Goal: Information Seeking & Learning: Compare options

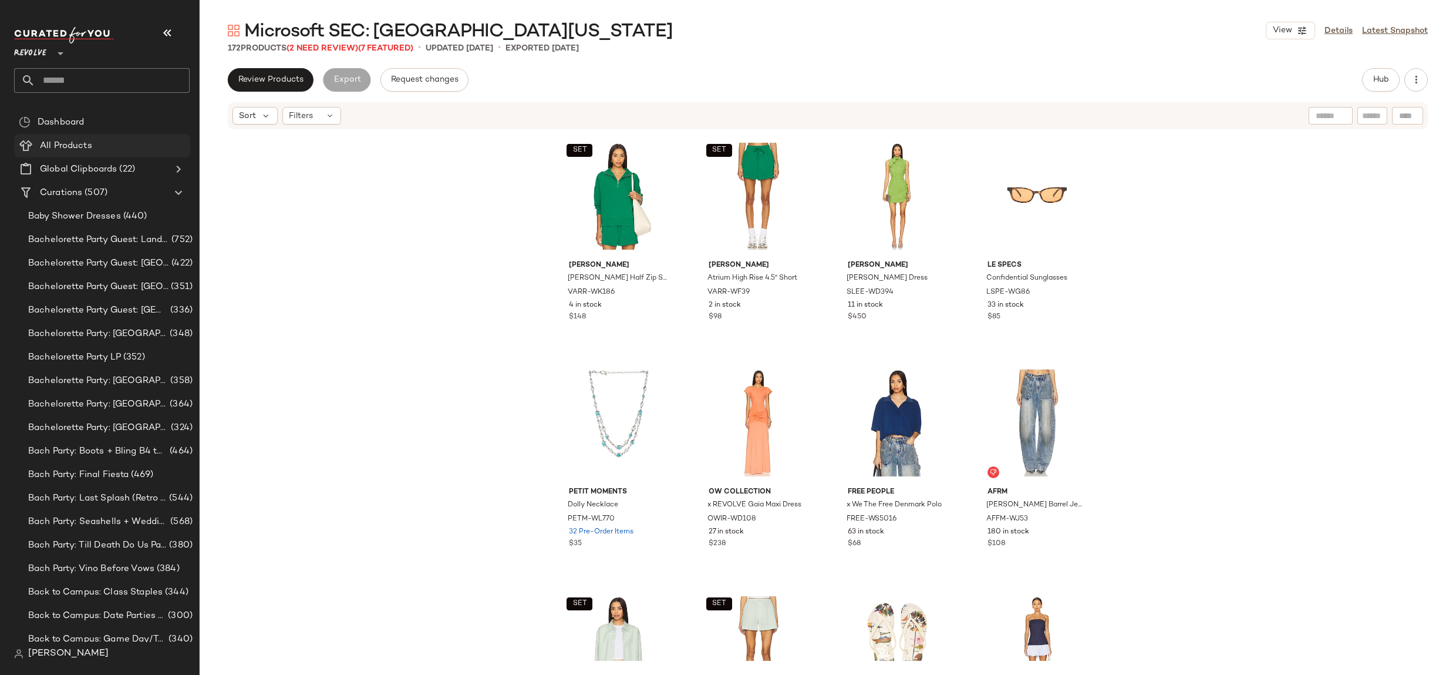
click at [98, 134] on Products "All Products" at bounding box center [102, 145] width 176 height 23
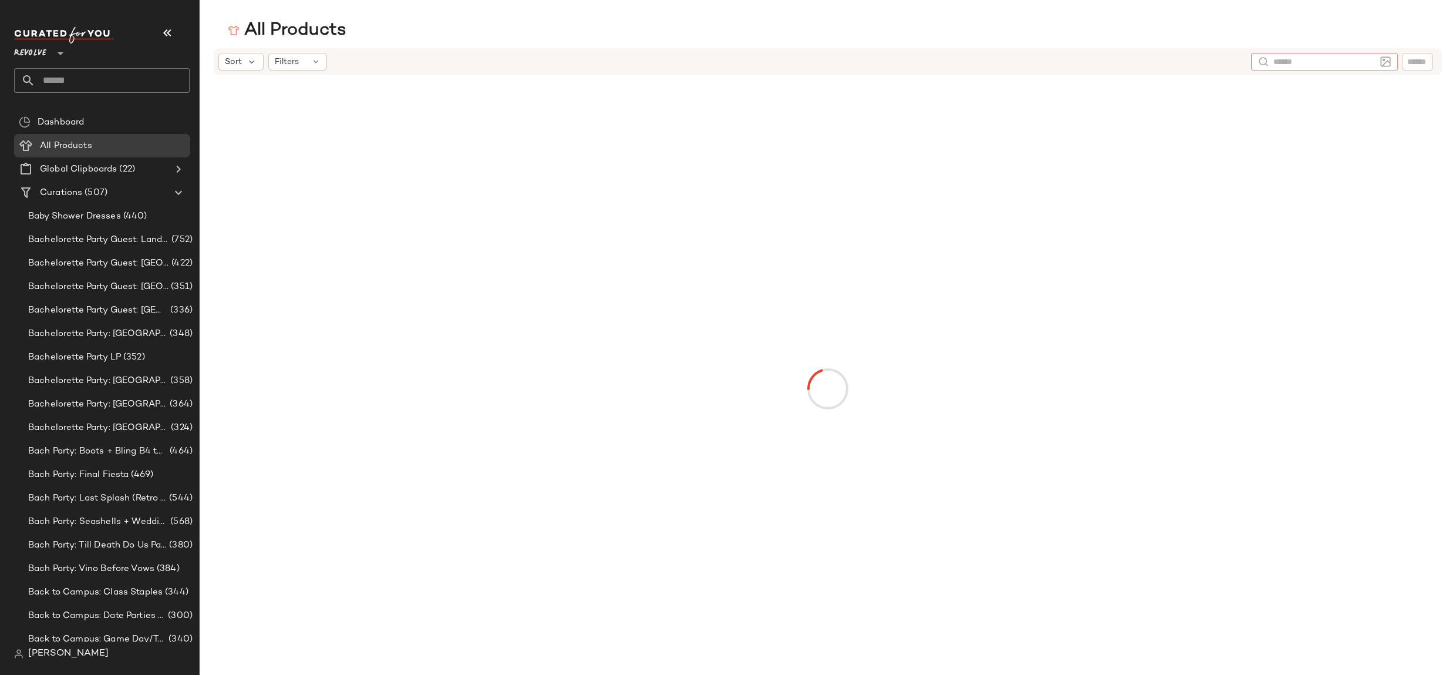
click at [1370, 62] on input "text" at bounding box center [1324, 62] width 102 height 12
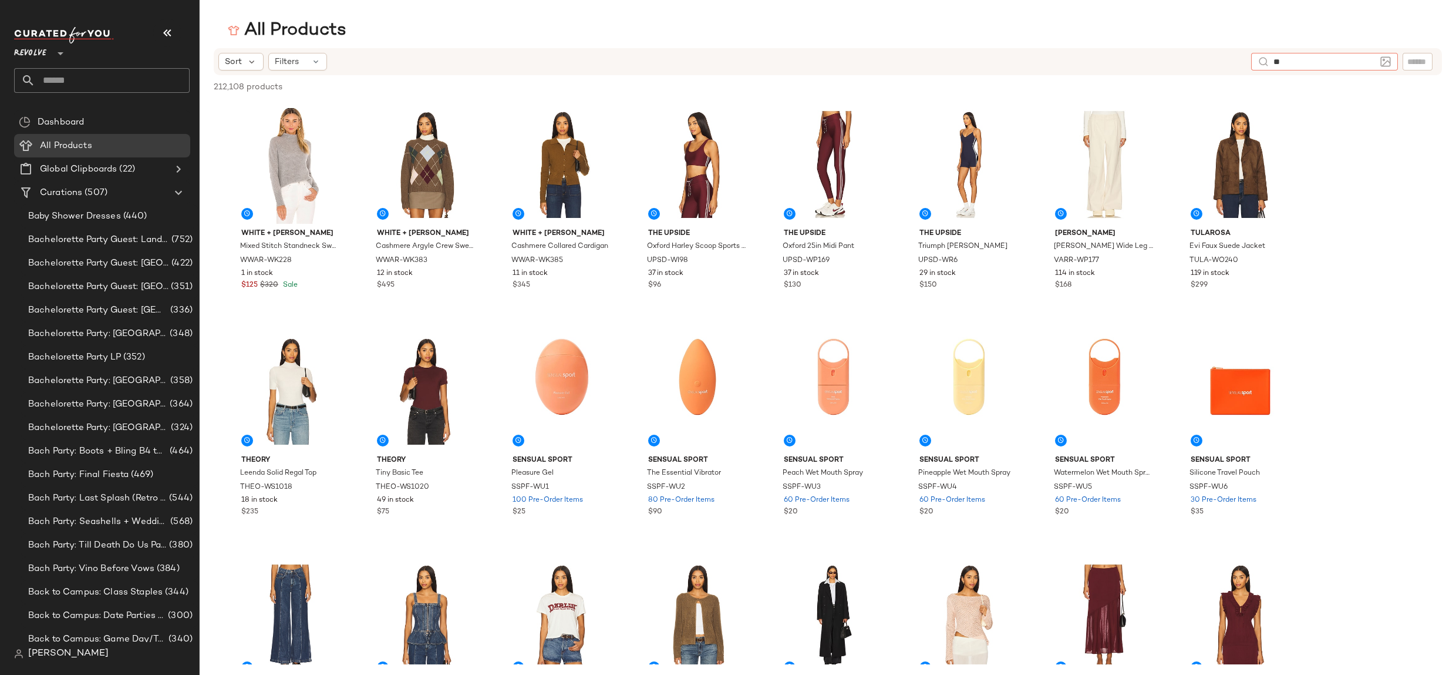
type input "*"
type input "**********"
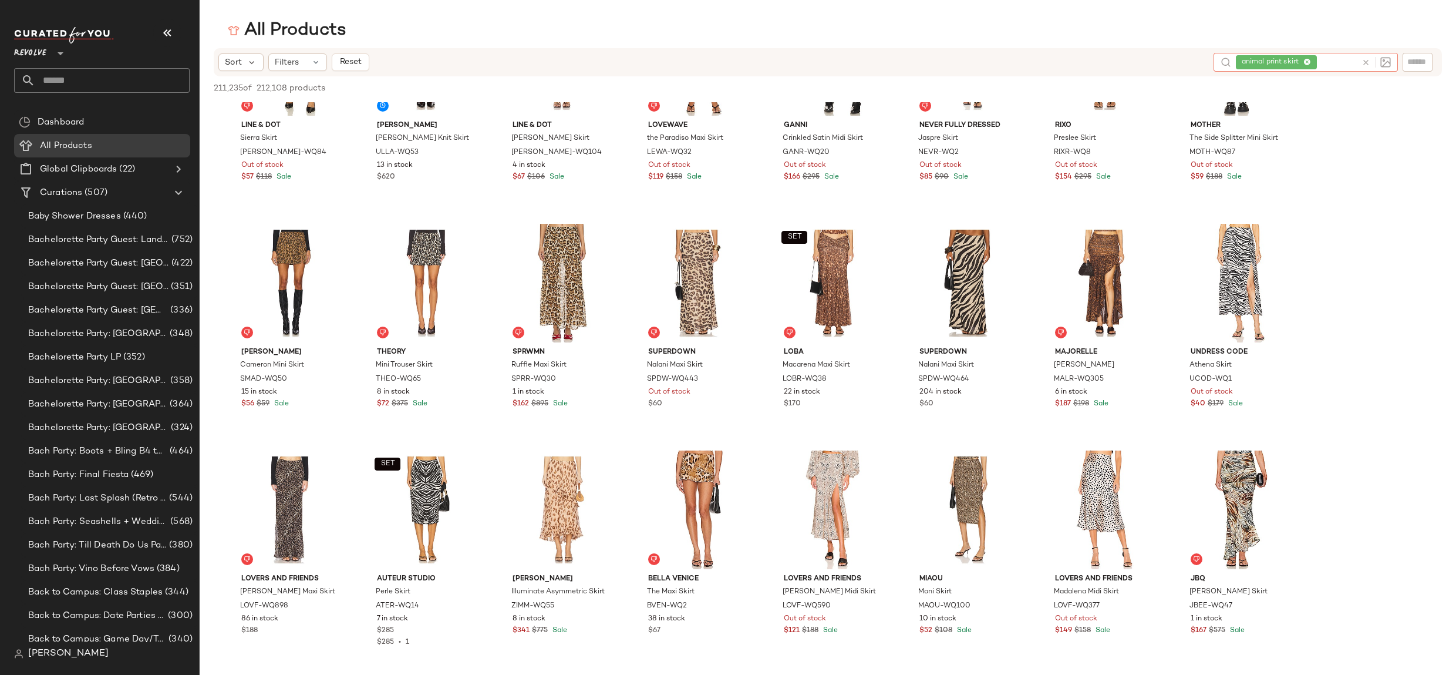
scroll to position [564, 0]
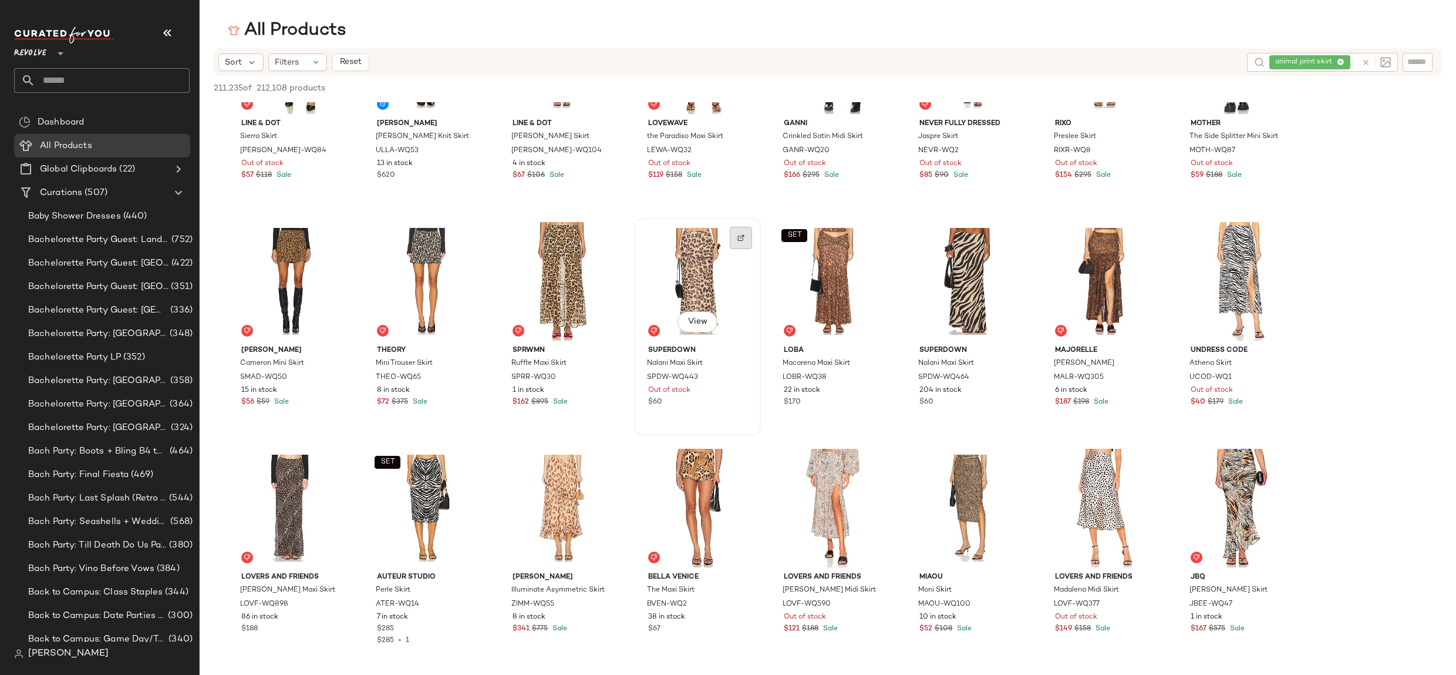
click at [739, 244] on div at bounding box center [741, 238] width 22 height 22
click at [1337, 62] on div "animal print skirt" at bounding box center [1296, 62] width 121 height 19
click at [1310, 59] on icon at bounding box center [1307, 63] width 8 height 8
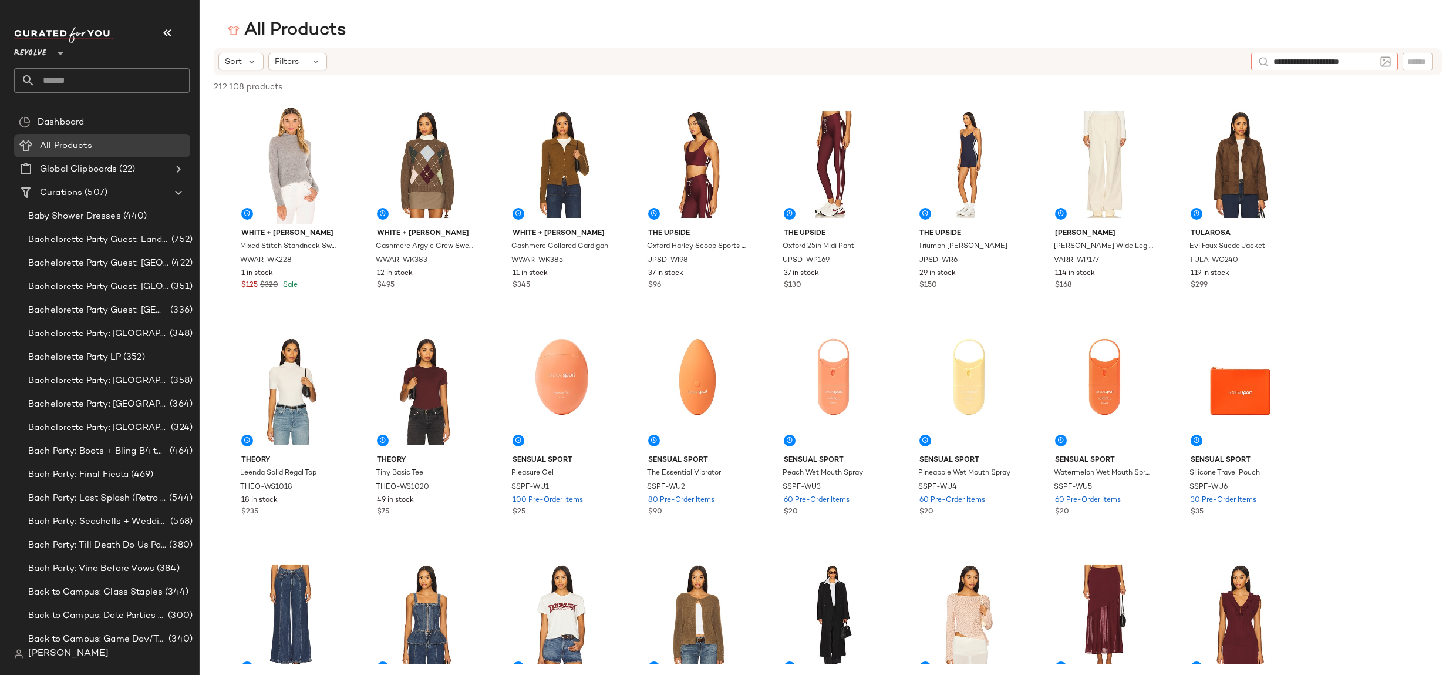
type input "**********"
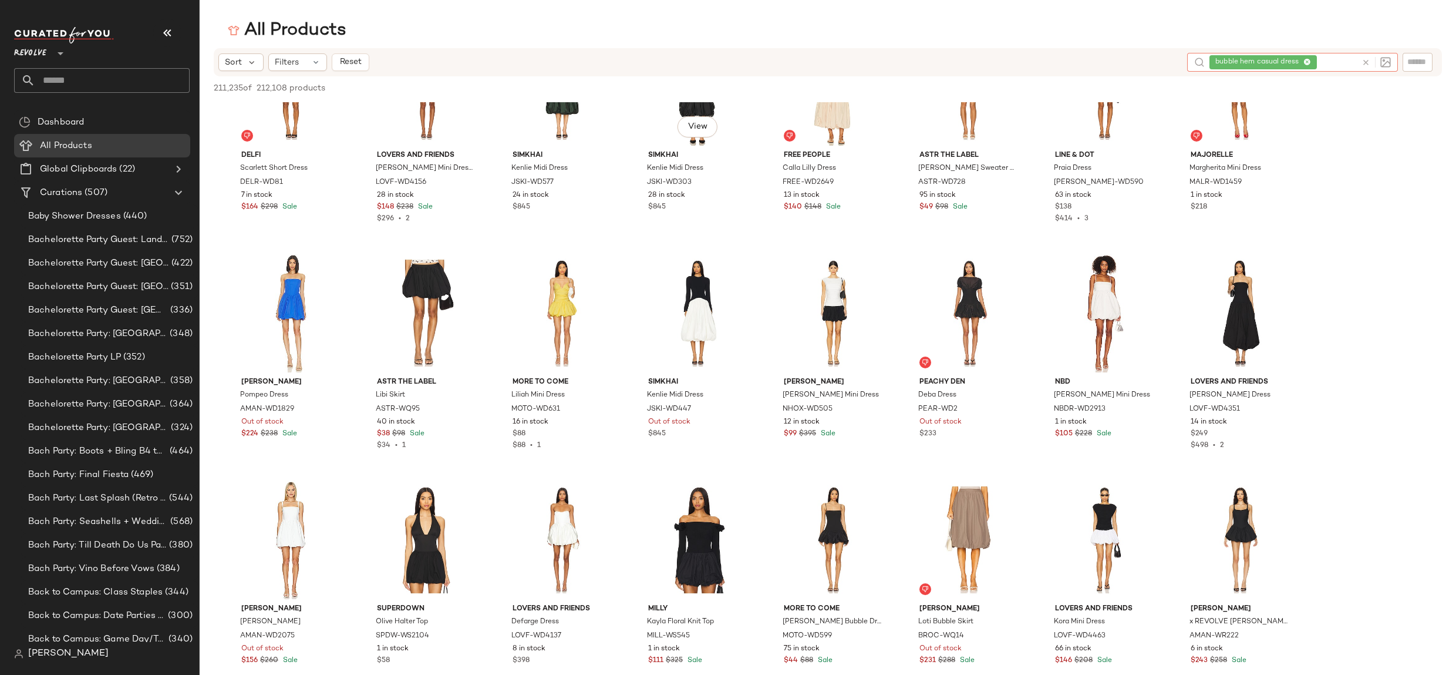
scroll to position [761, 0]
click at [1309, 62] on icon at bounding box center [1307, 63] width 8 height 8
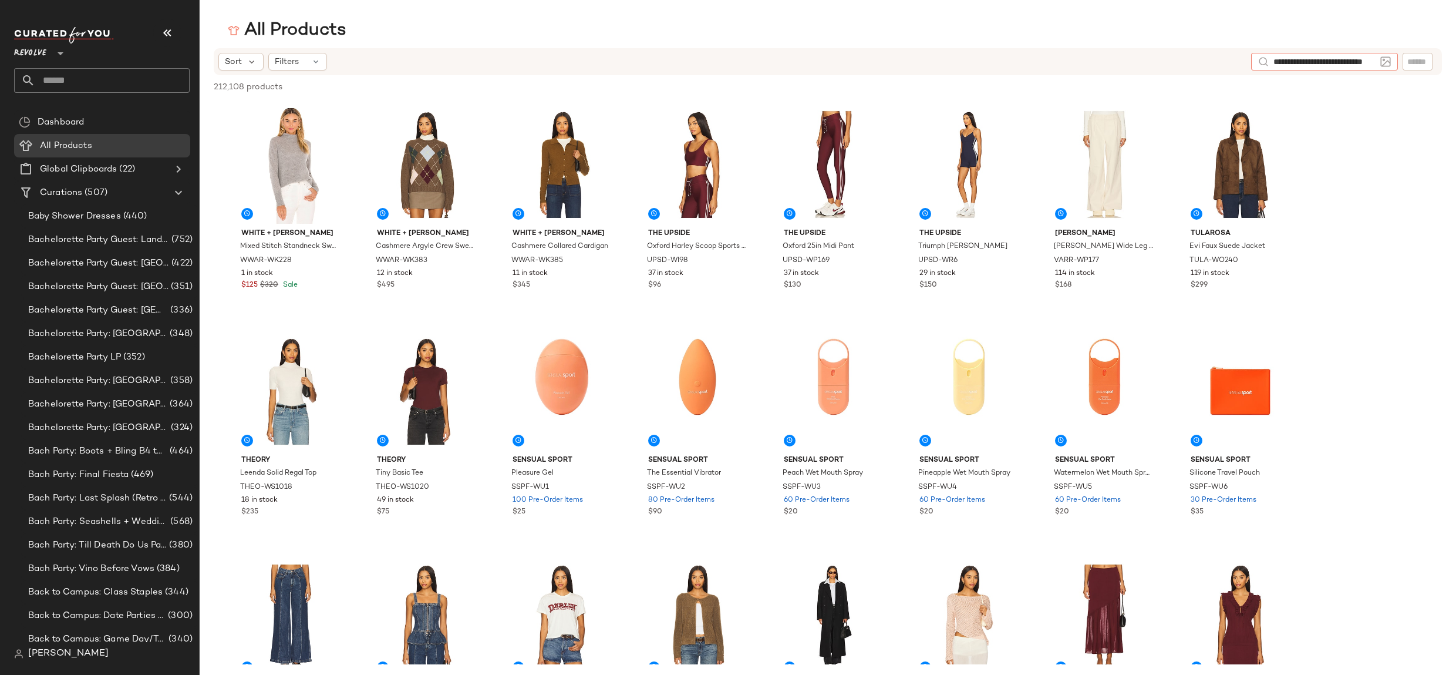
type input "**********"
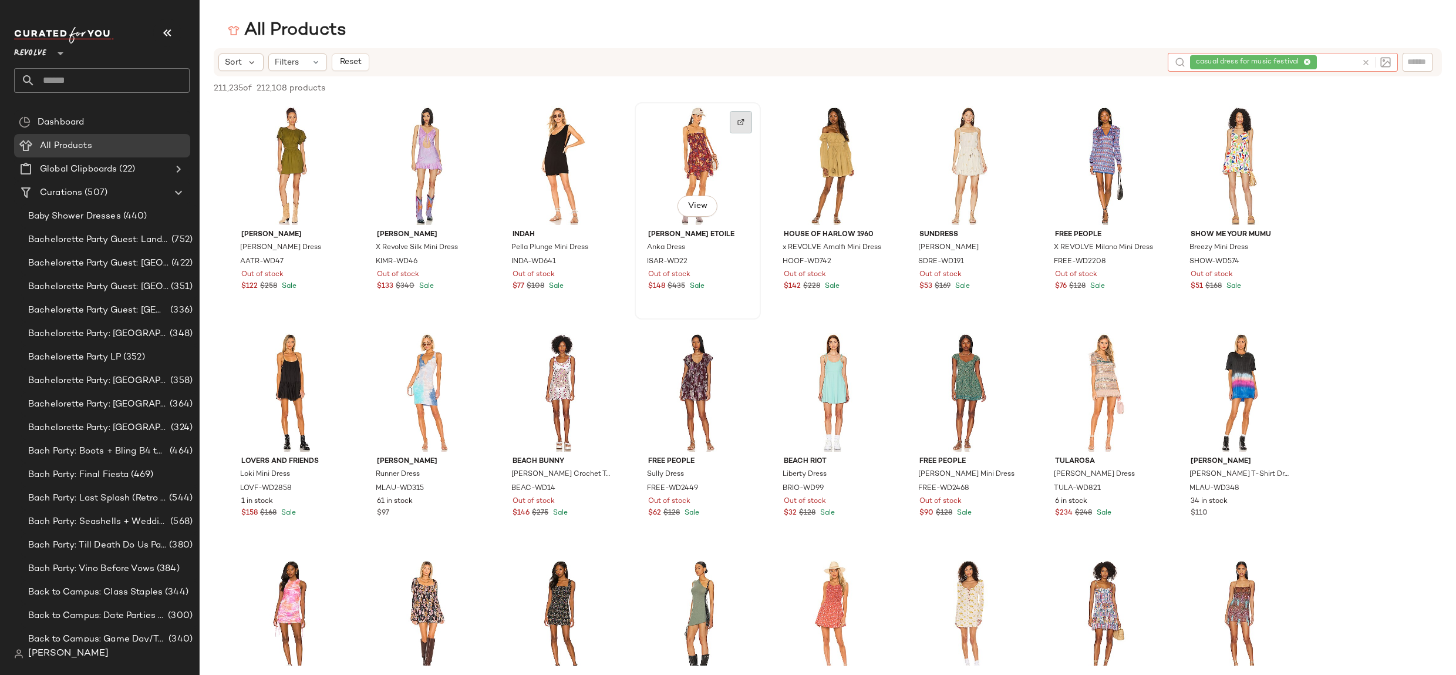
click at [744, 118] on div at bounding box center [741, 122] width 22 height 22
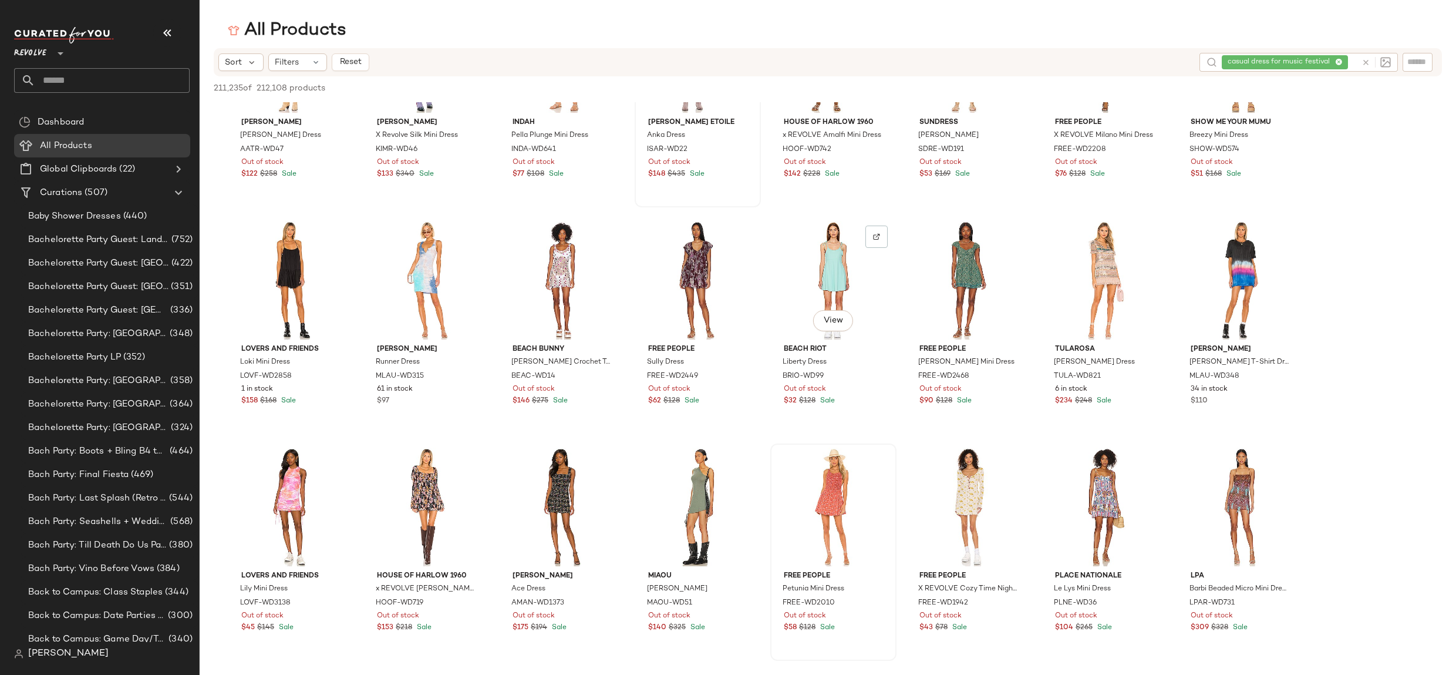
scroll to position [116, 0]
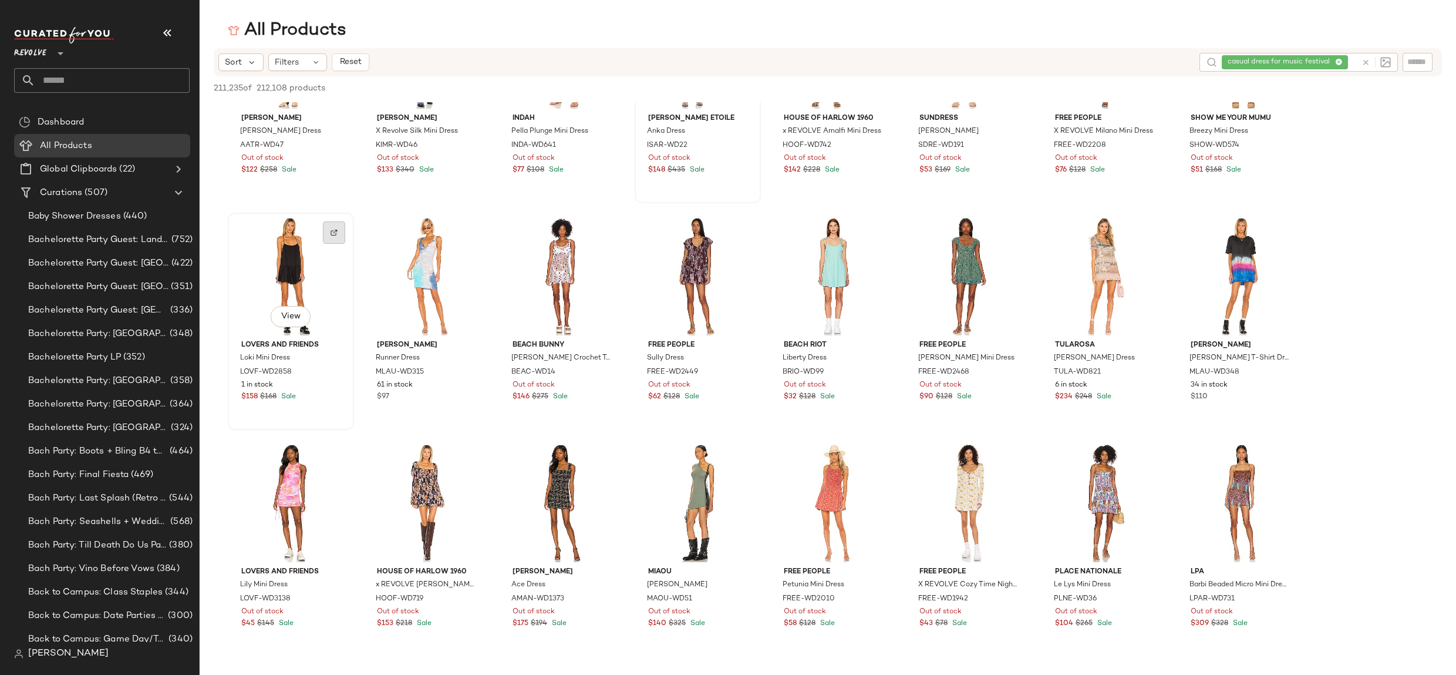
click at [339, 233] on div at bounding box center [334, 232] width 22 height 22
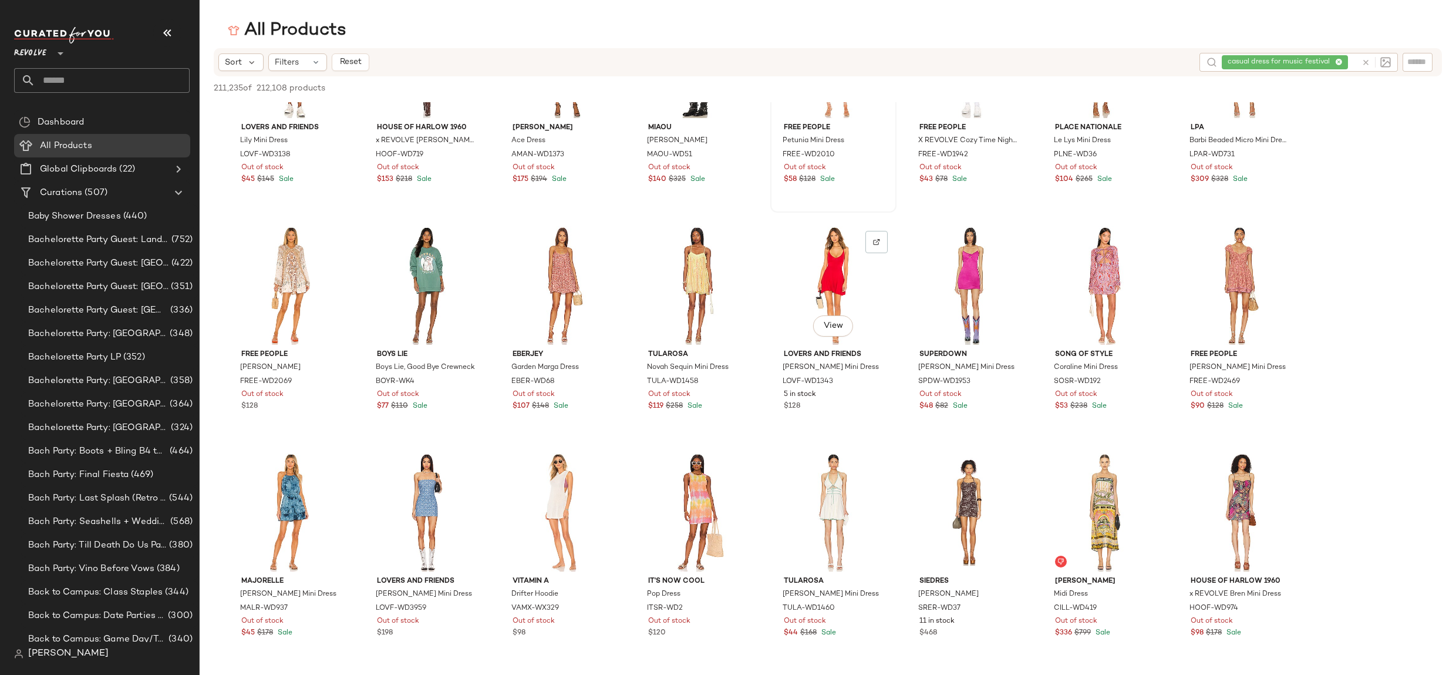
scroll to position [561, 0]
click at [1145, 469] on img at bounding box center [1147, 467] width 7 height 7
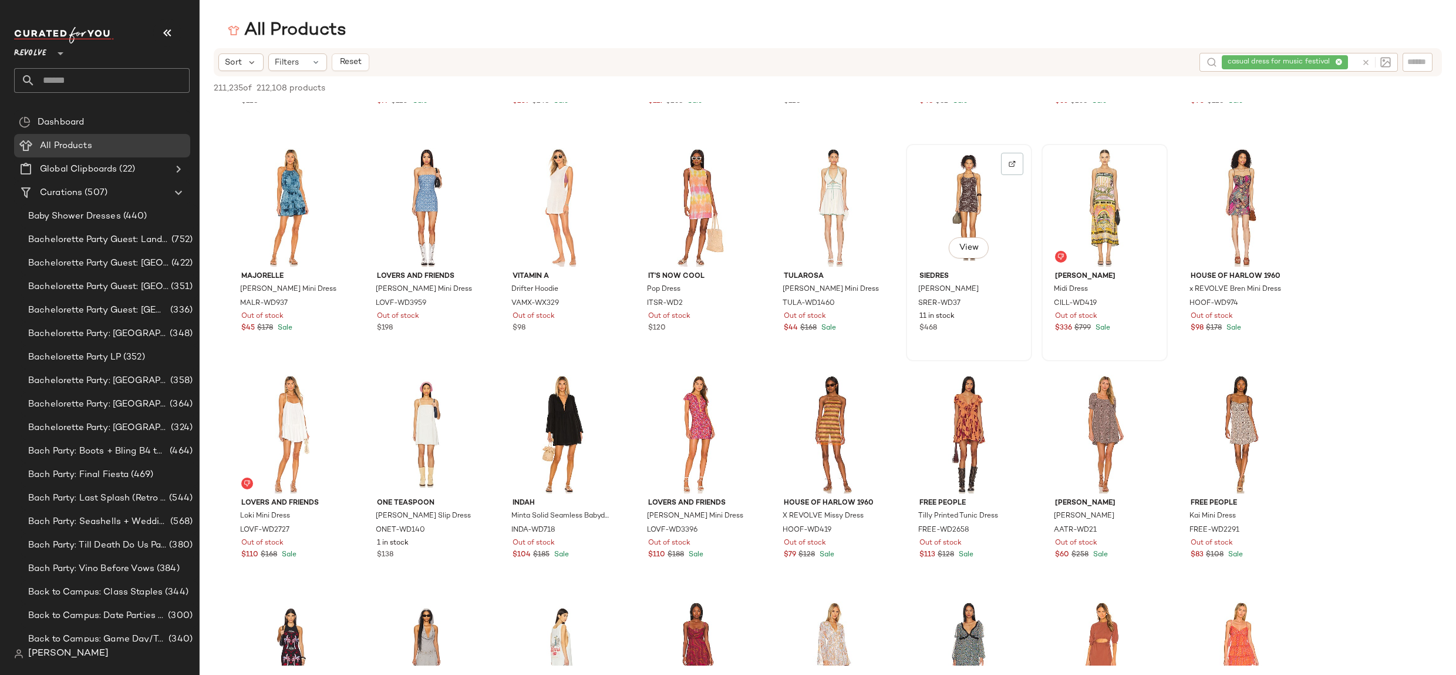
scroll to position [1061, 0]
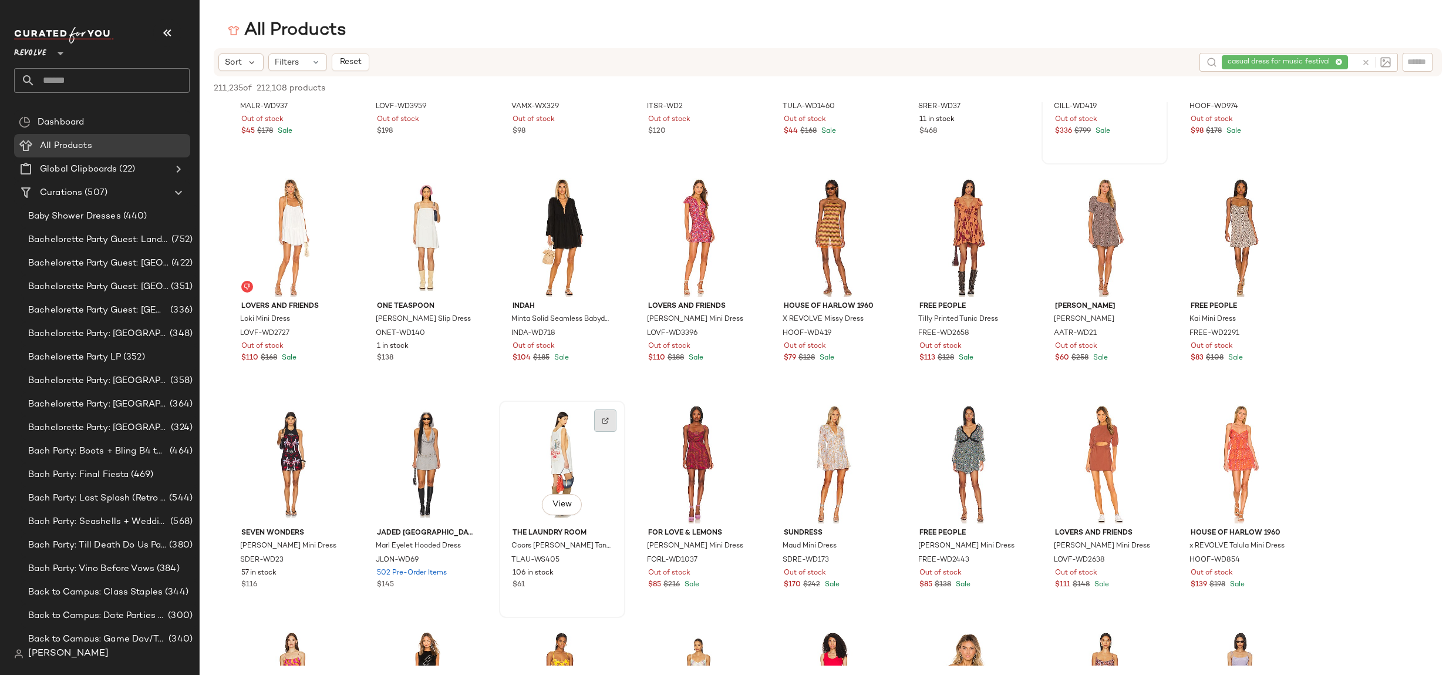
click at [605, 422] on img at bounding box center [605, 420] width 7 height 7
click at [1342, 60] on div "casual dress for music festival" at bounding box center [1289, 62] width 135 height 19
click at [1308, 60] on icon at bounding box center [1307, 63] width 8 height 8
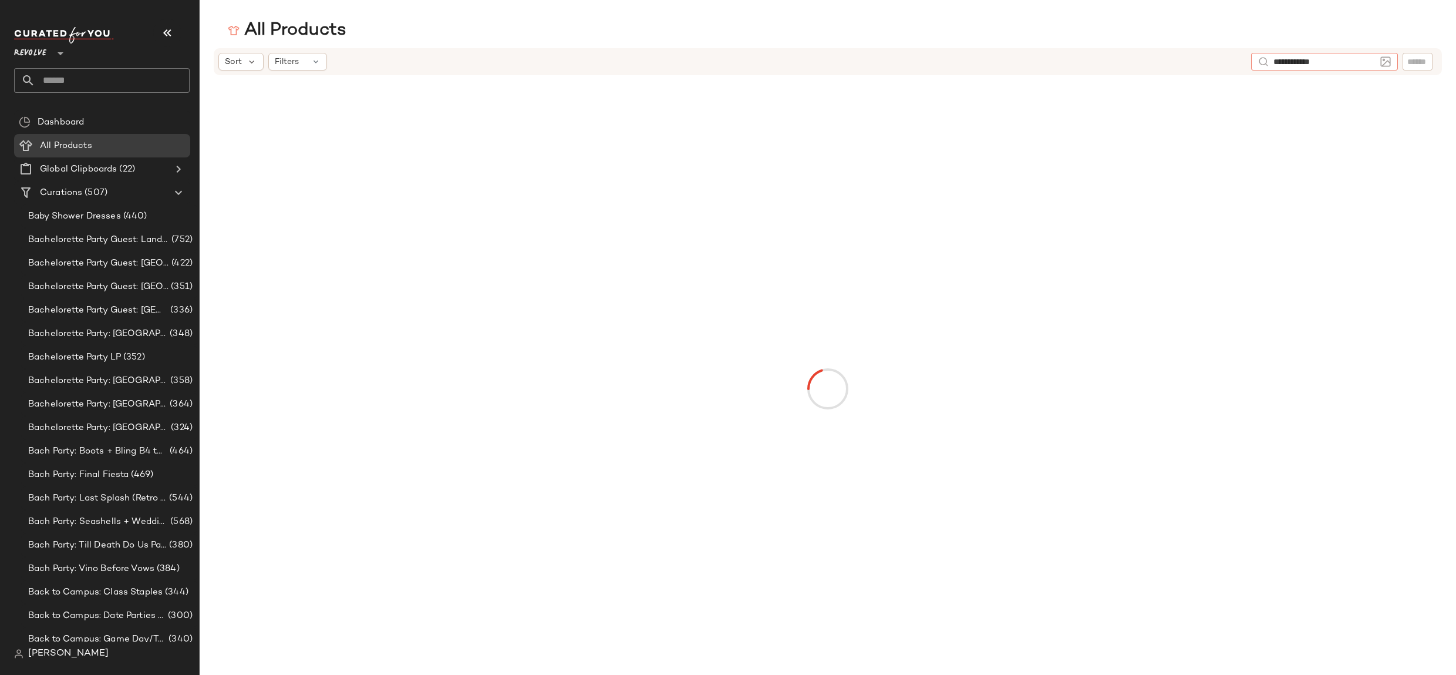
type input "**********"
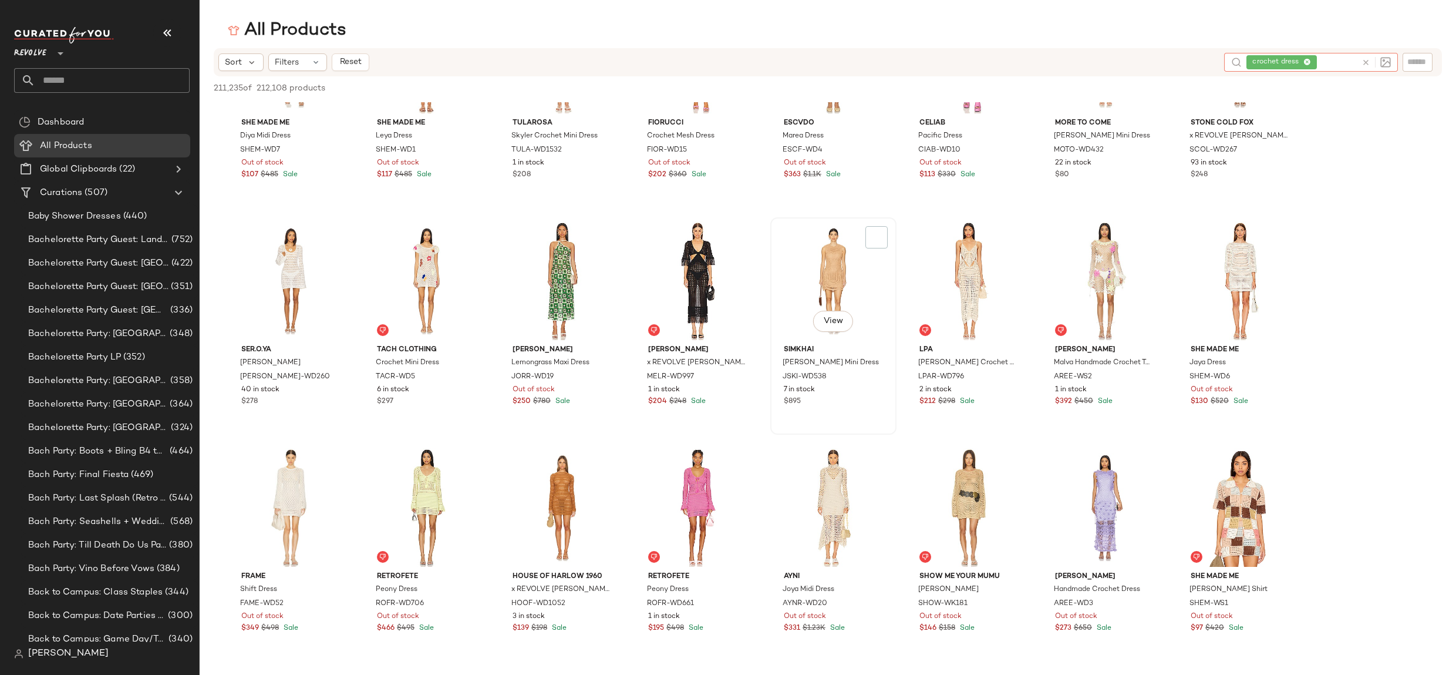
scroll to position [552, 0]
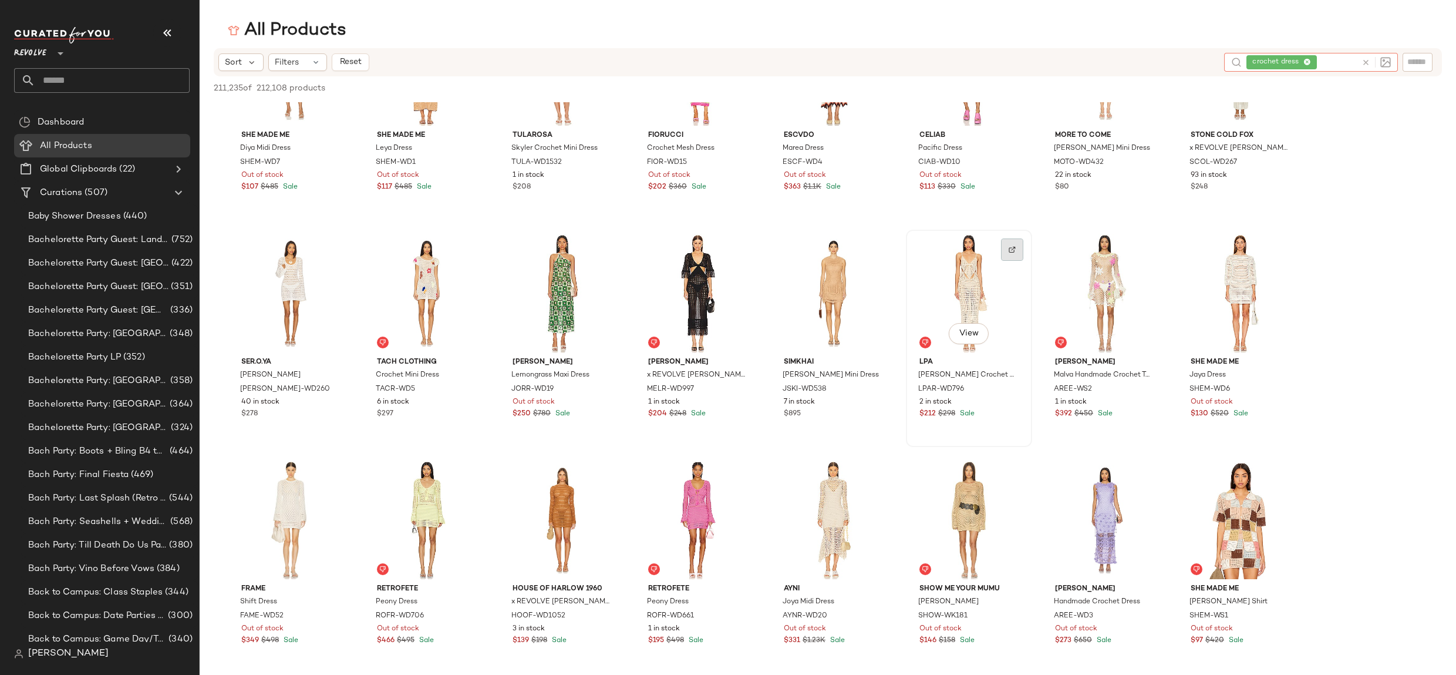
click at [1013, 248] on img at bounding box center [1012, 249] width 7 height 7
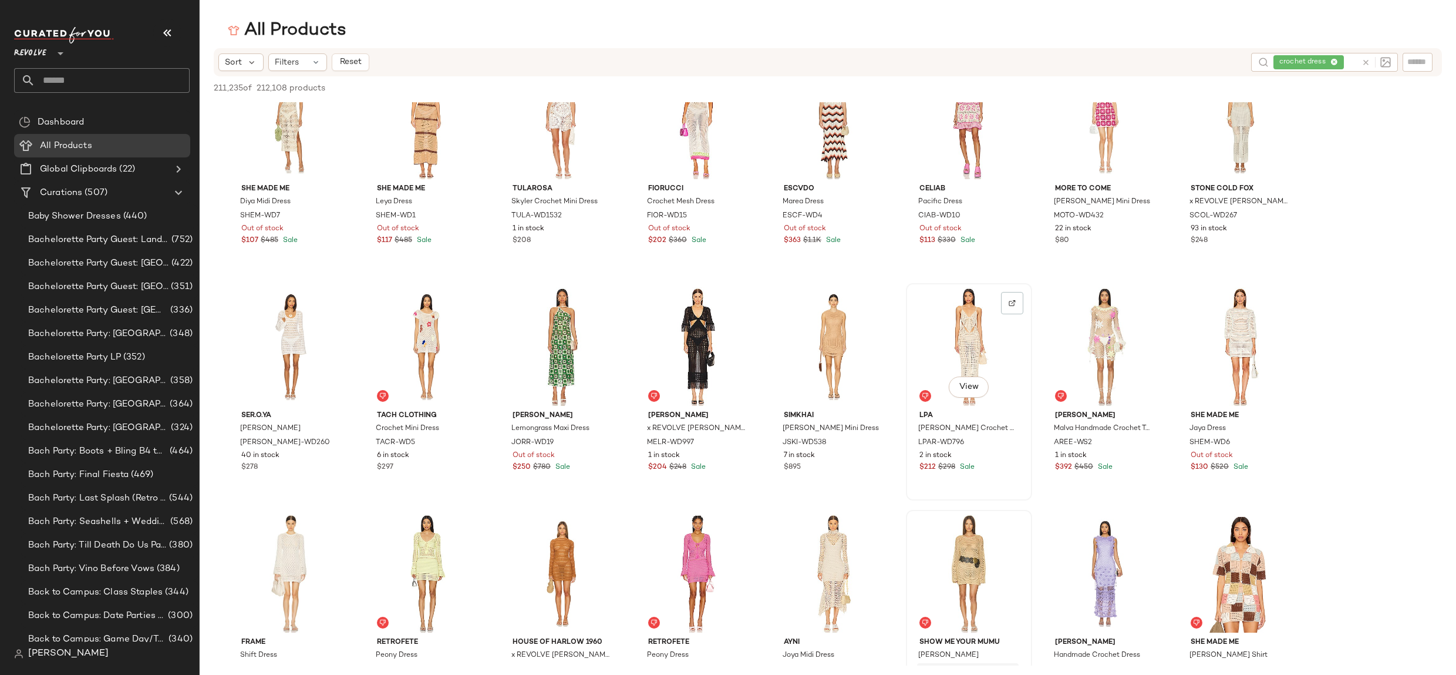
scroll to position [677, 0]
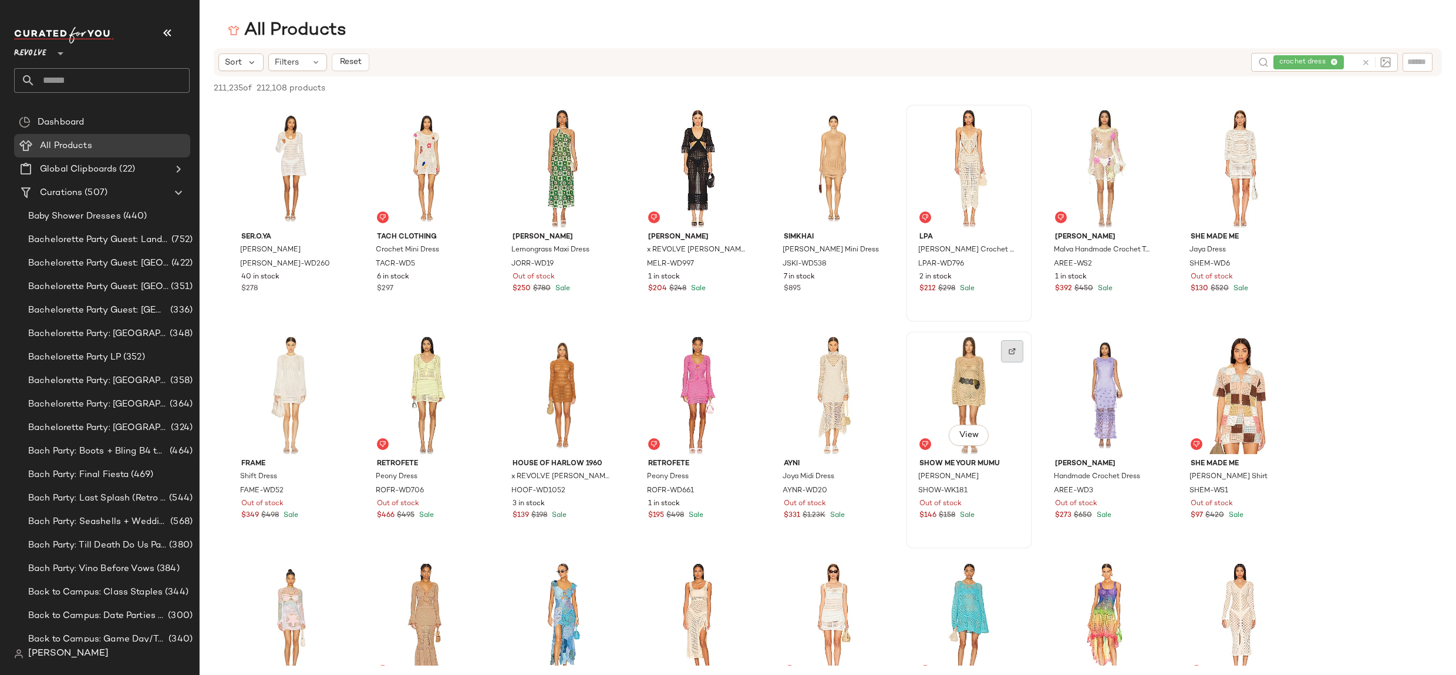
click at [1012, 342] on div at bounding box center [1012, 351] width 22 height 22
click at [1333, 58] on div "crochet dress" at bounding box center [1301, 62] width 110 height 19
click at [1309, 60] on icon at bounding box center [1307, 63] width 8 height 8
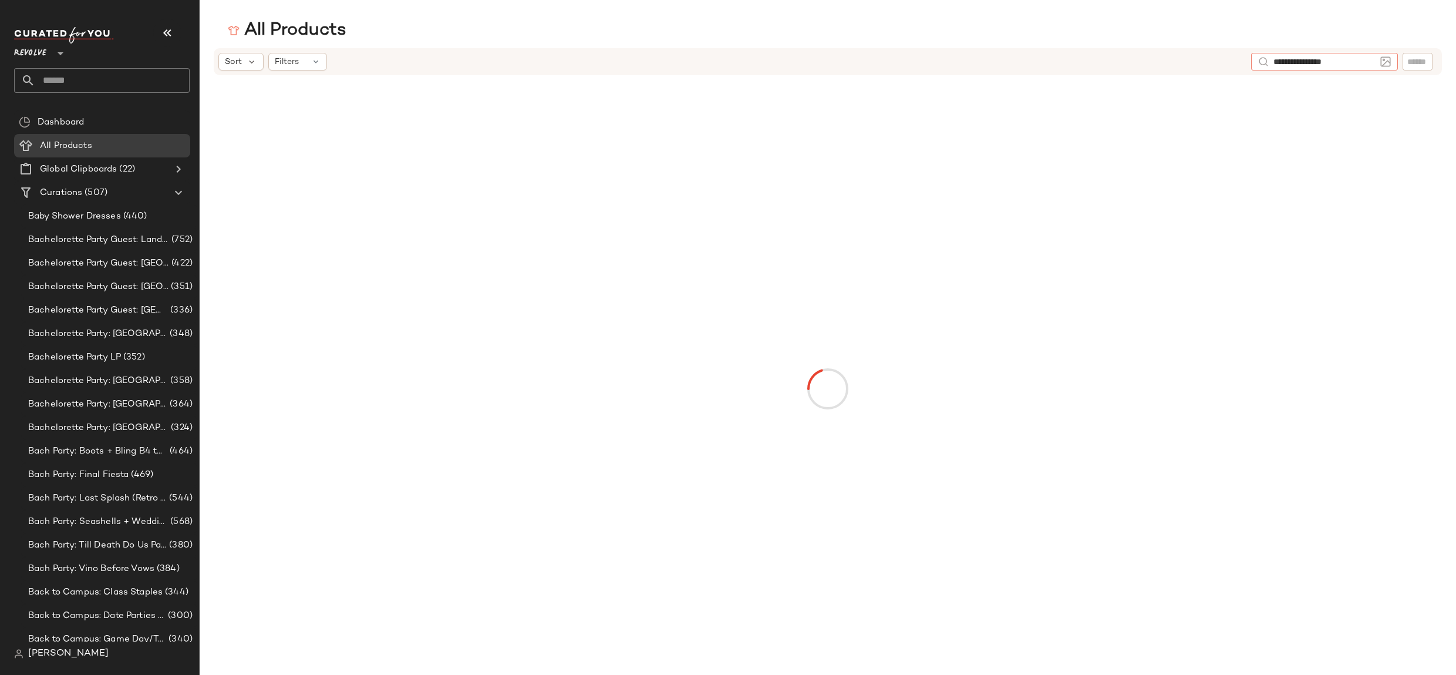
type input "**********"
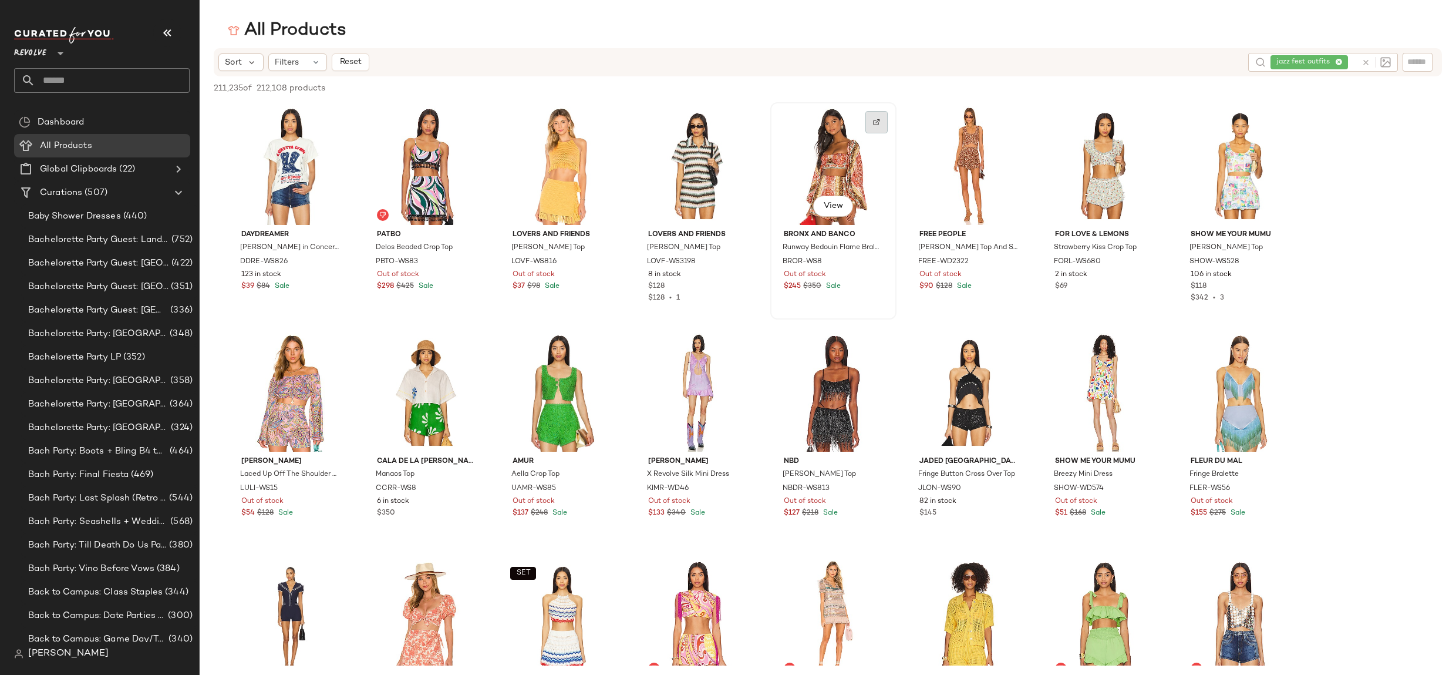
click at [874, 124] on img at bounding box center [876, 122] width 7 height 7
click at [470, 349] on img at bounding box center [469, 348] width 7 height 7
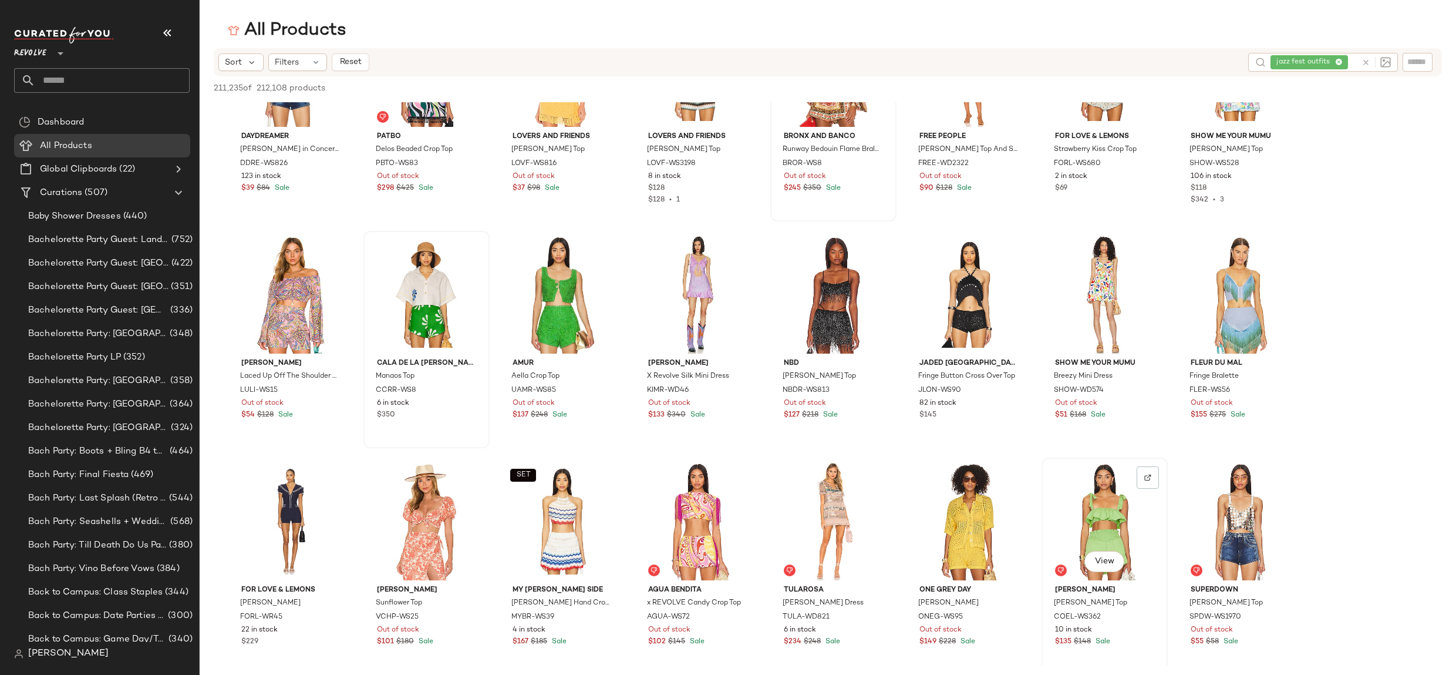
scroll to position [109, 0]
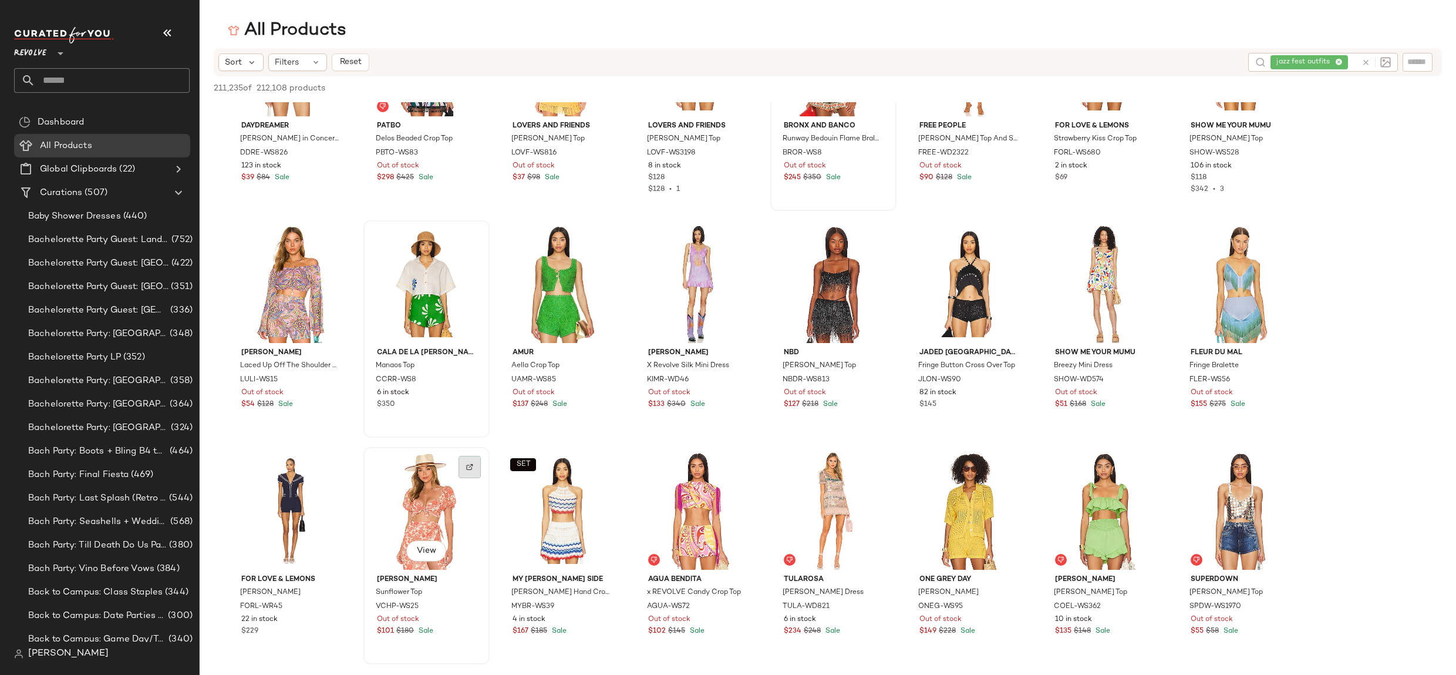
click at [470, 464] on img at bounding box center [469, 466] width 7 height 7
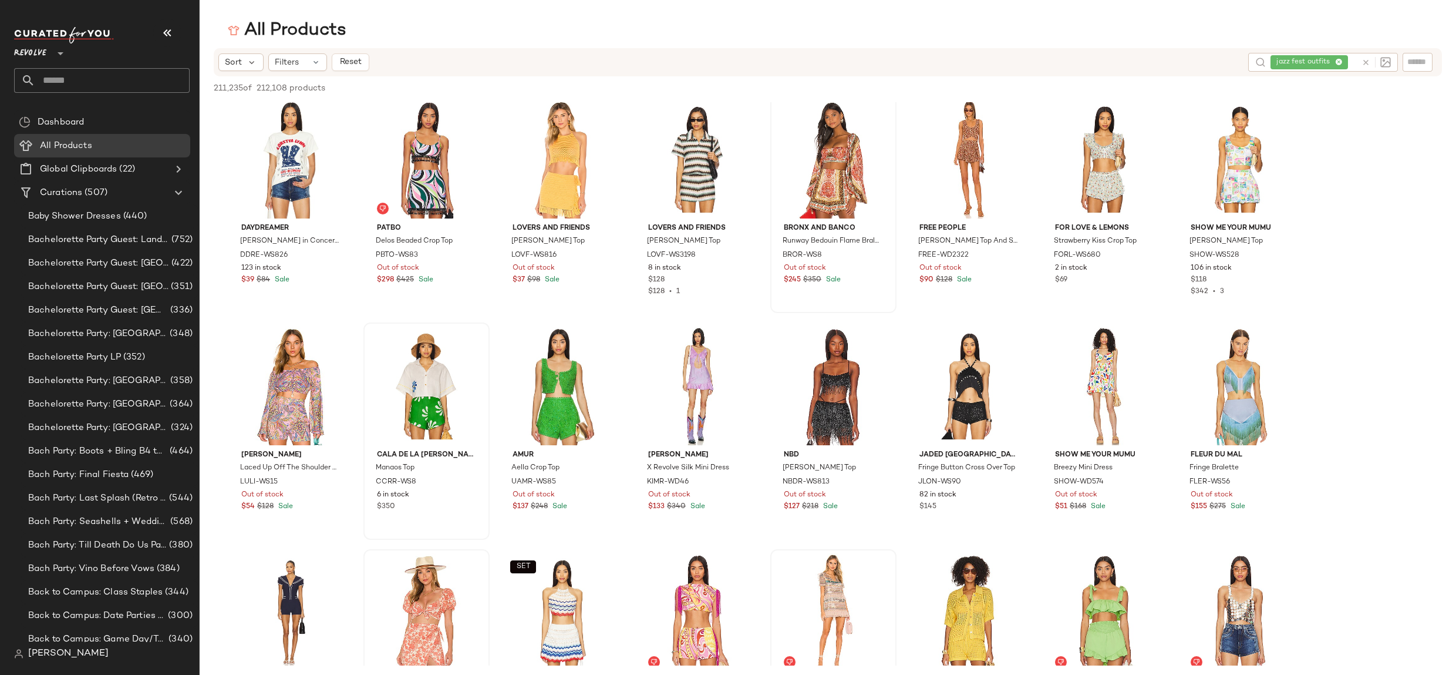
scroll to position [0, 0]
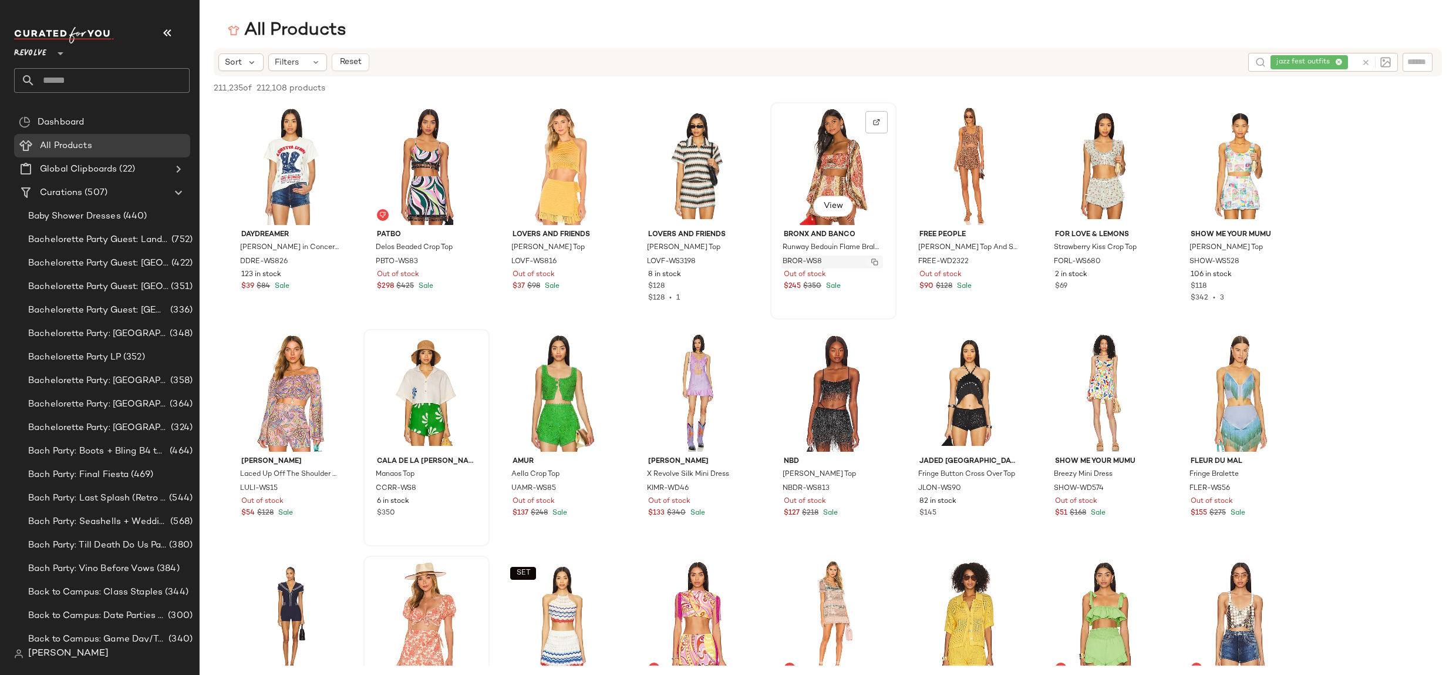
click at [875, 261] on img "button" at bounding box center [874, 261] width 7 height 7
click at [606, 348] on img at bounding box center [605, 348] width 7 height 7
click at [822, 166] on div "View" at bounding box center [833, 165] width 118 height 119
click at [876, 264] on img "button" at bounding box center [874, 261] width 7 height 7
click at [825, 211] on button "View" at bounding box center [833, 206] width 40 height 21
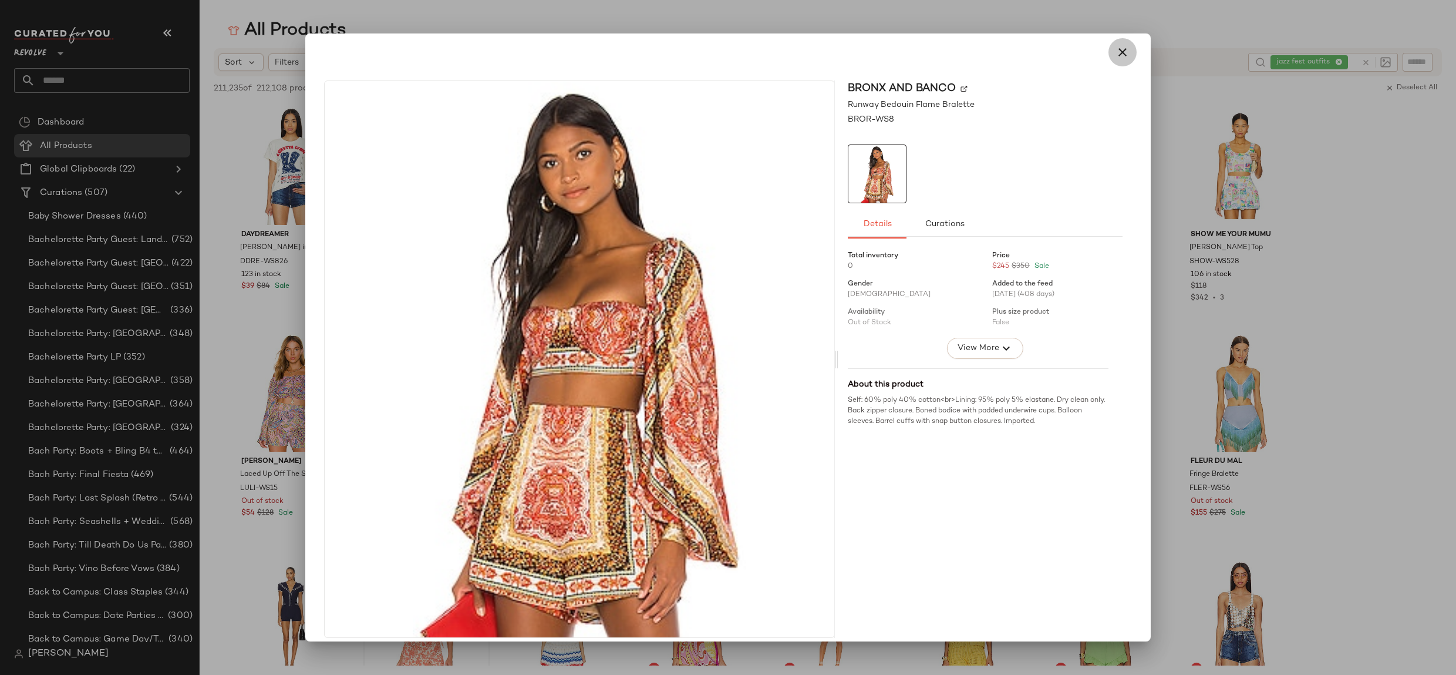
drag, startPoint x: 1115, startPoint y: 60, endPoint x: 1213, endPoint y: 54, distance: 97.7
click at [1115, 60] on button "button" at bounding box center [1122, 52] width 28 height 28
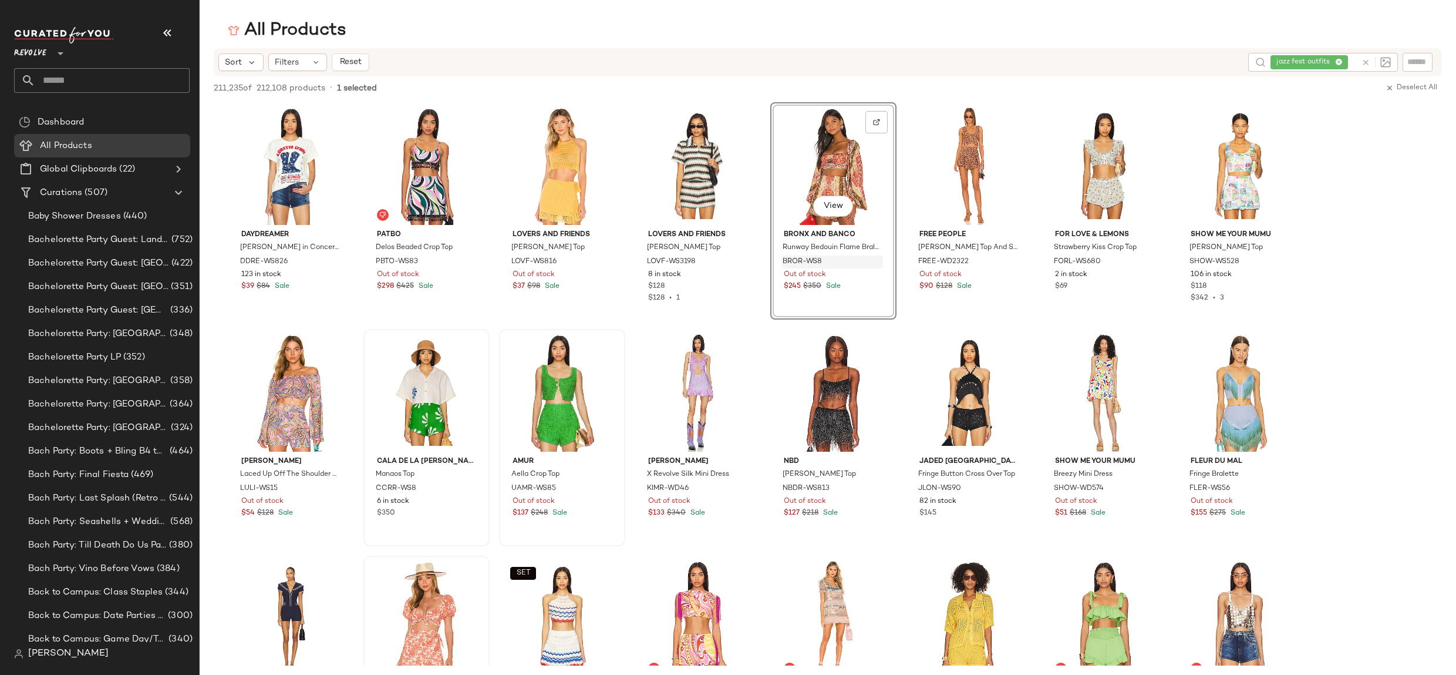
click at [1338, 61] on div "jazz fest outfits" at bounding box center [1313, 62] width 86 height 19
click at [1309, 60] on icon at bounding box center [1307, 63] width 8 height 8
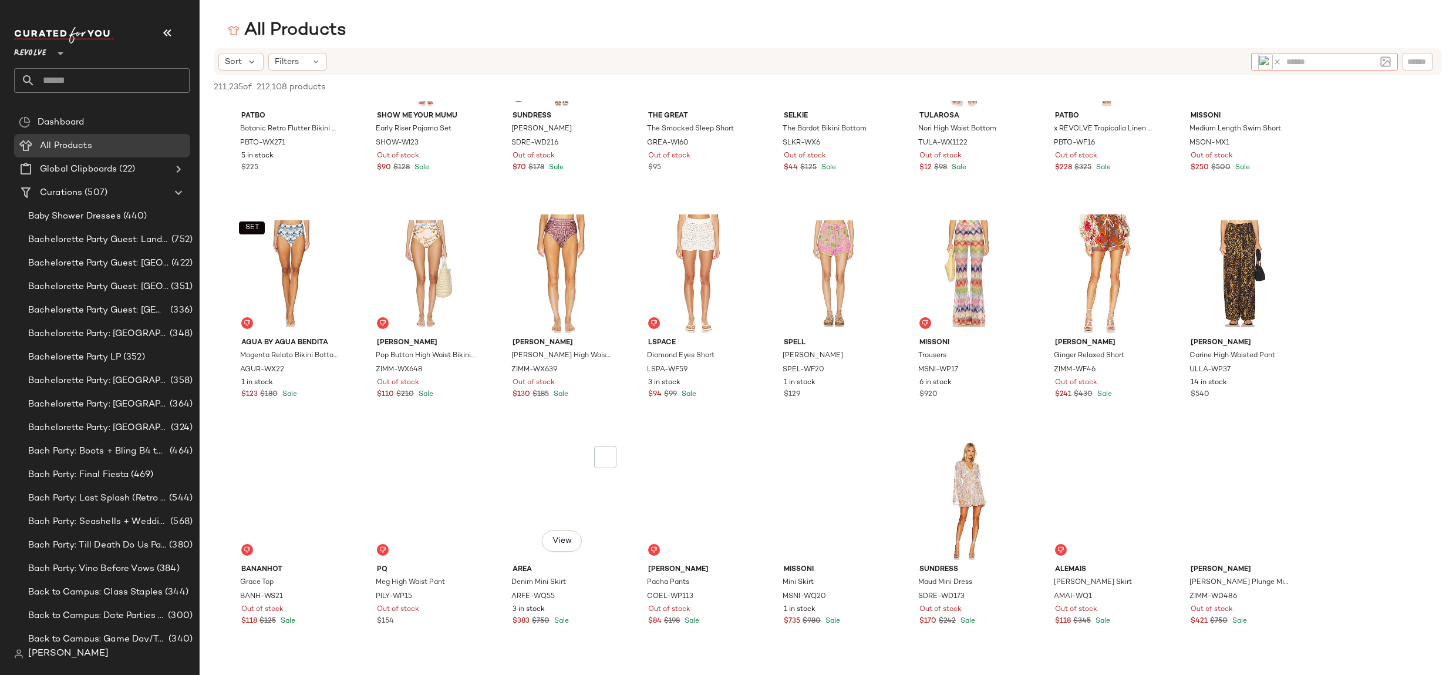
scroll to position [7116, 0]
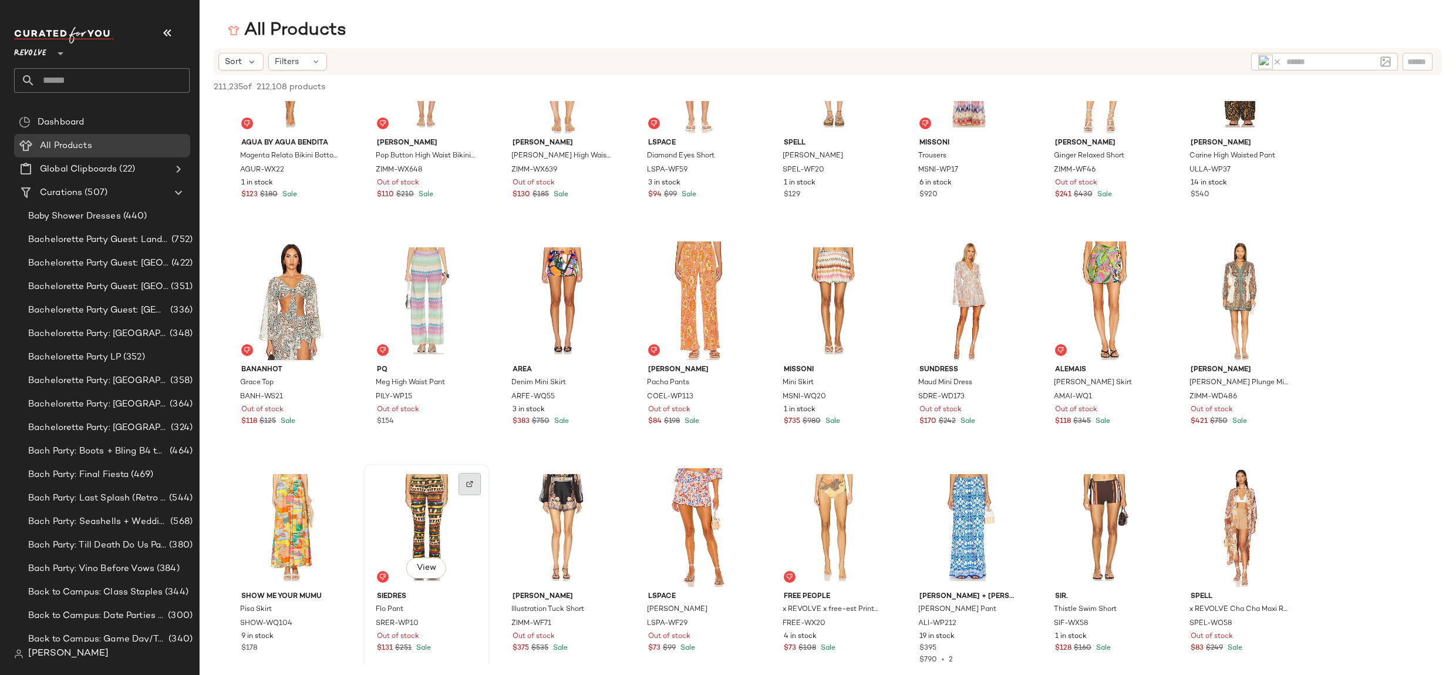
click at [464, 481] on div at bounding box center [470, 484] width 22 height 22
click at [1263, 60] on img at bounding box center [1265, 62] width 15 height 15
drag, startPoint x: 289, startPoint y: 55, endPoint x: 319, endPoint y: 83, distance: 41.2
click at [289, 56] on span "Filters" at bounding box center [287, 62] width 24 height 12
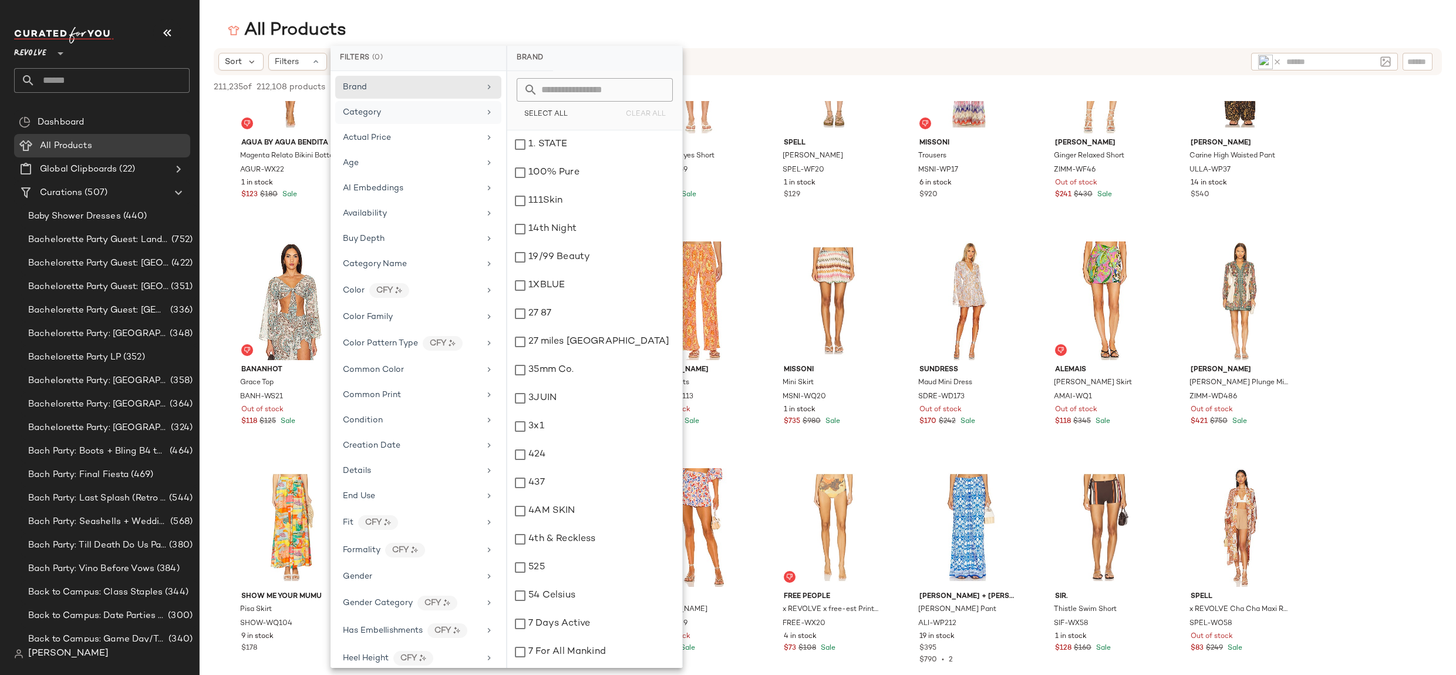
click at [457, 115] on div "Category" at bounding box center [411, 112] width 137 height 12
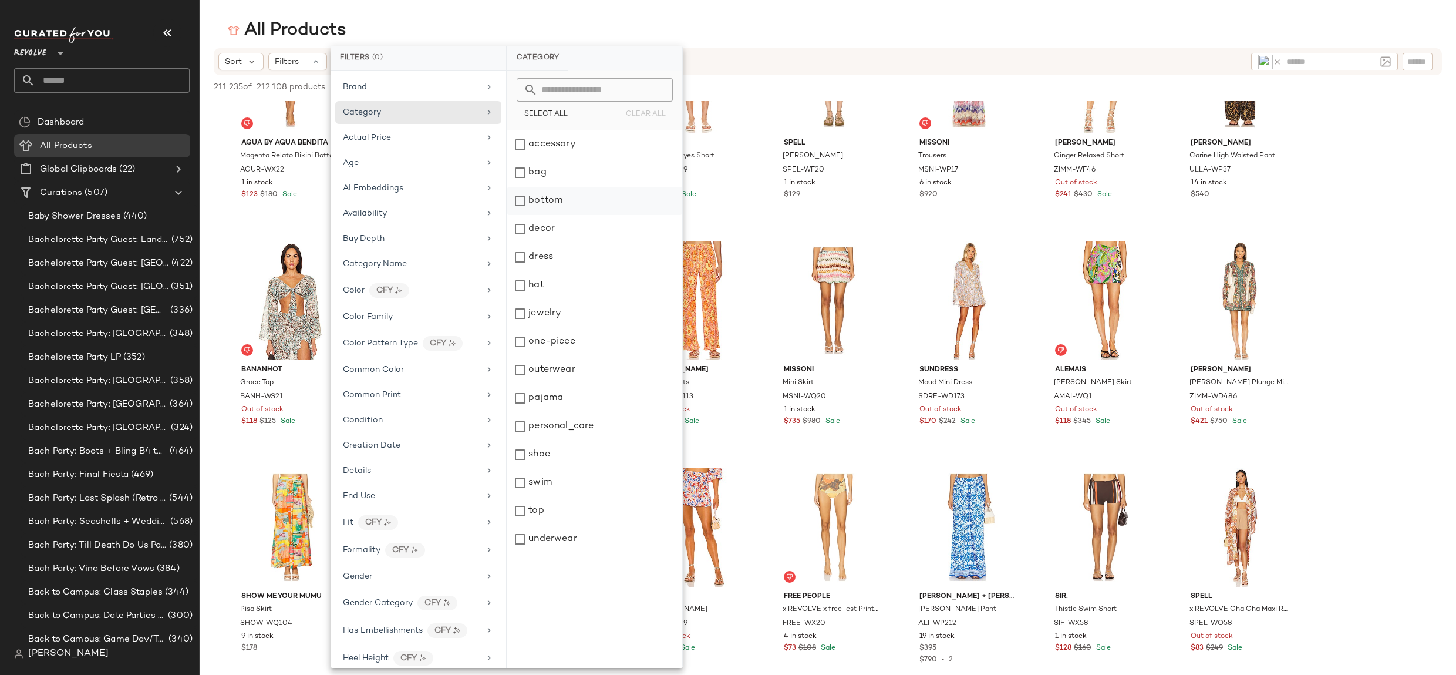
click at [598, 215] on div "bottom" at bounding box center [594, 229] width 175 height 28
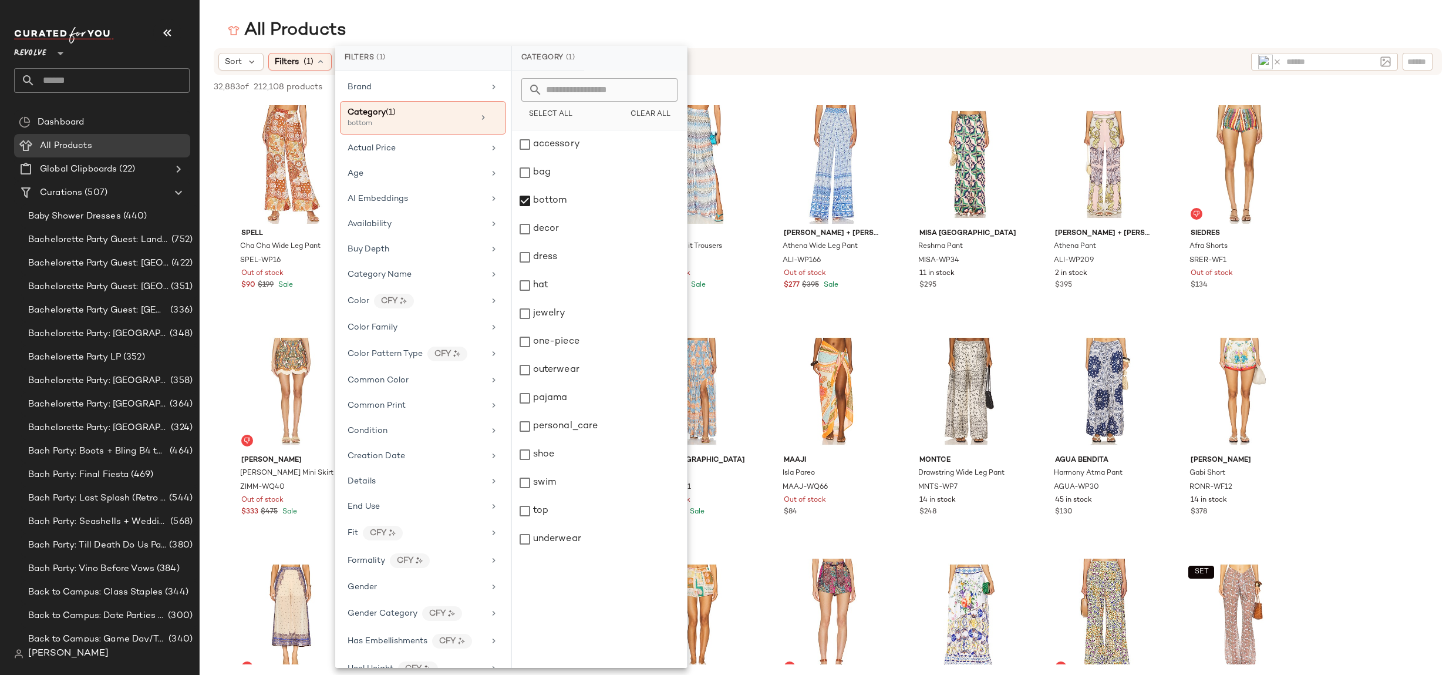
drag, startPoint x: 798, startPoint y: 21, endPoint x: 800, endPoint y: 27, distance: 6.6
click at [799, 21] on div "All Products" at bounding box center [828, 30] width 1256 height 23
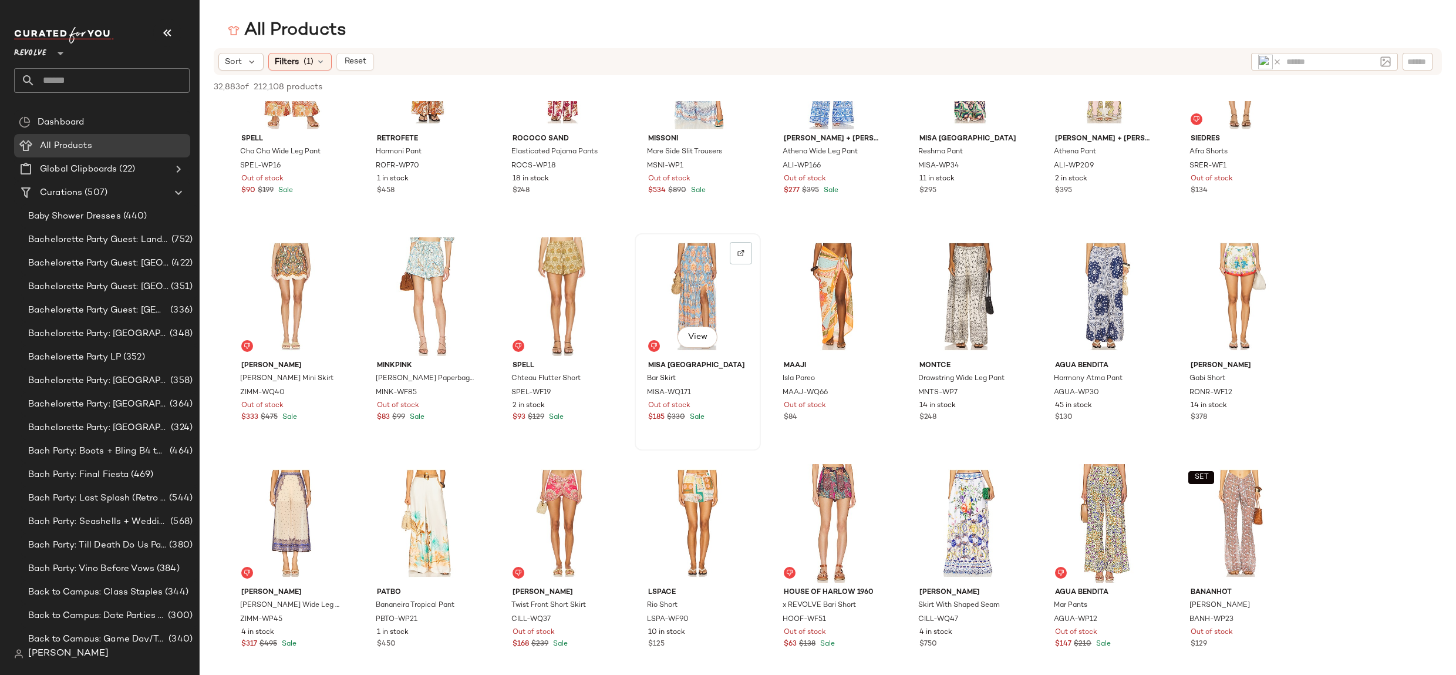
scroll to position [0, 0]
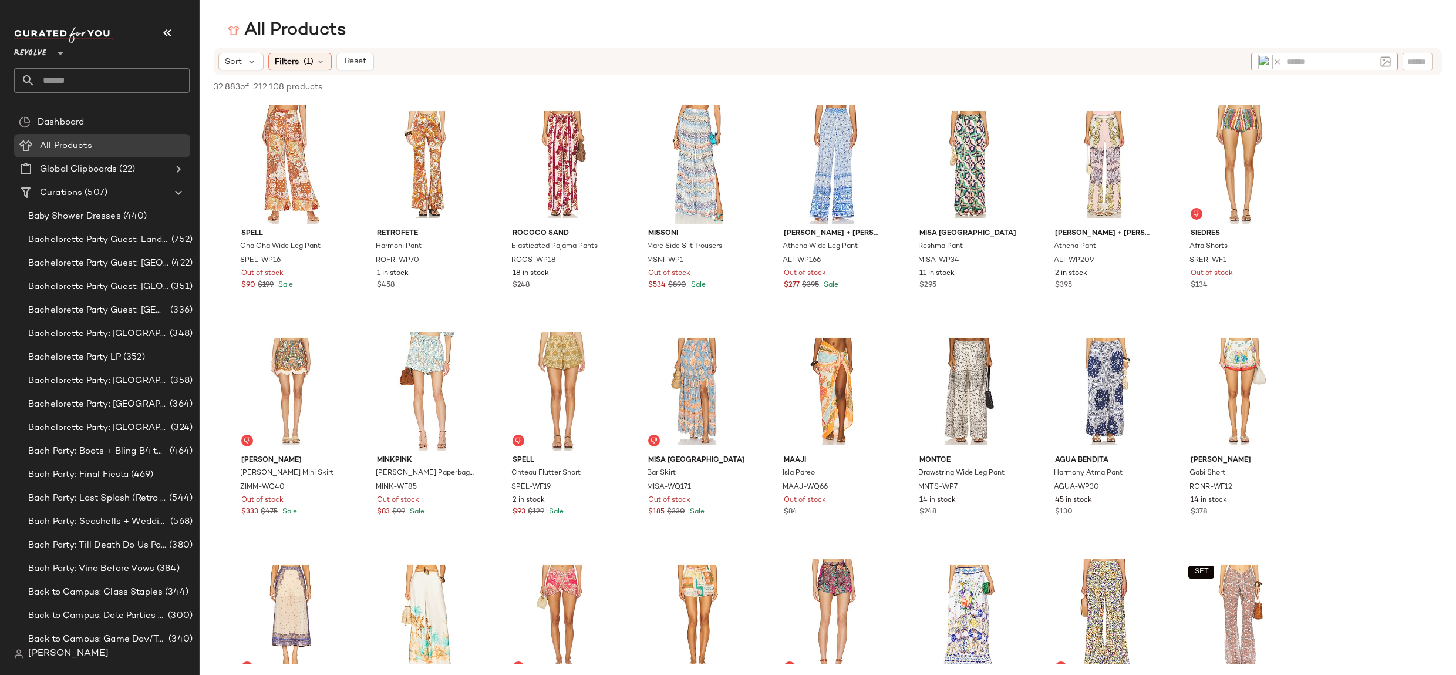
click at [1276, 63] on icon at bounding box center [1277, 62] width 9 height 9
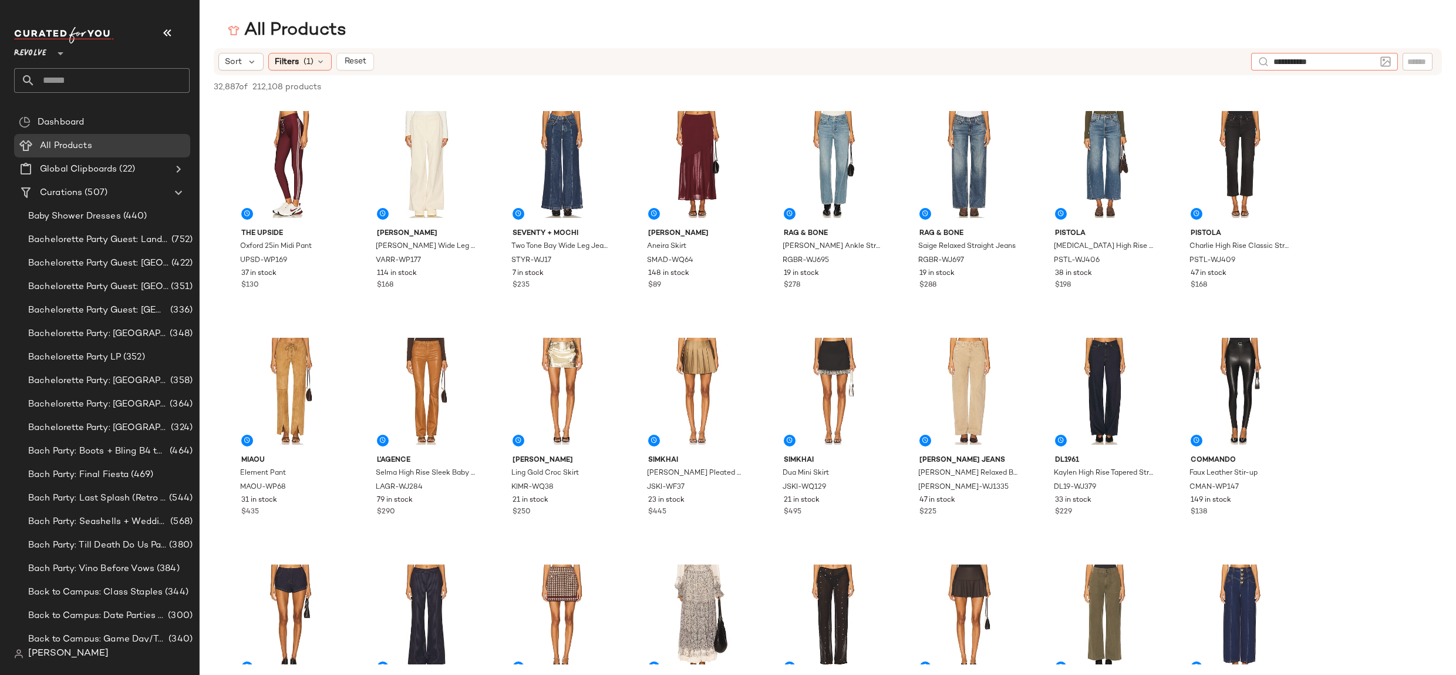
type input "**********"
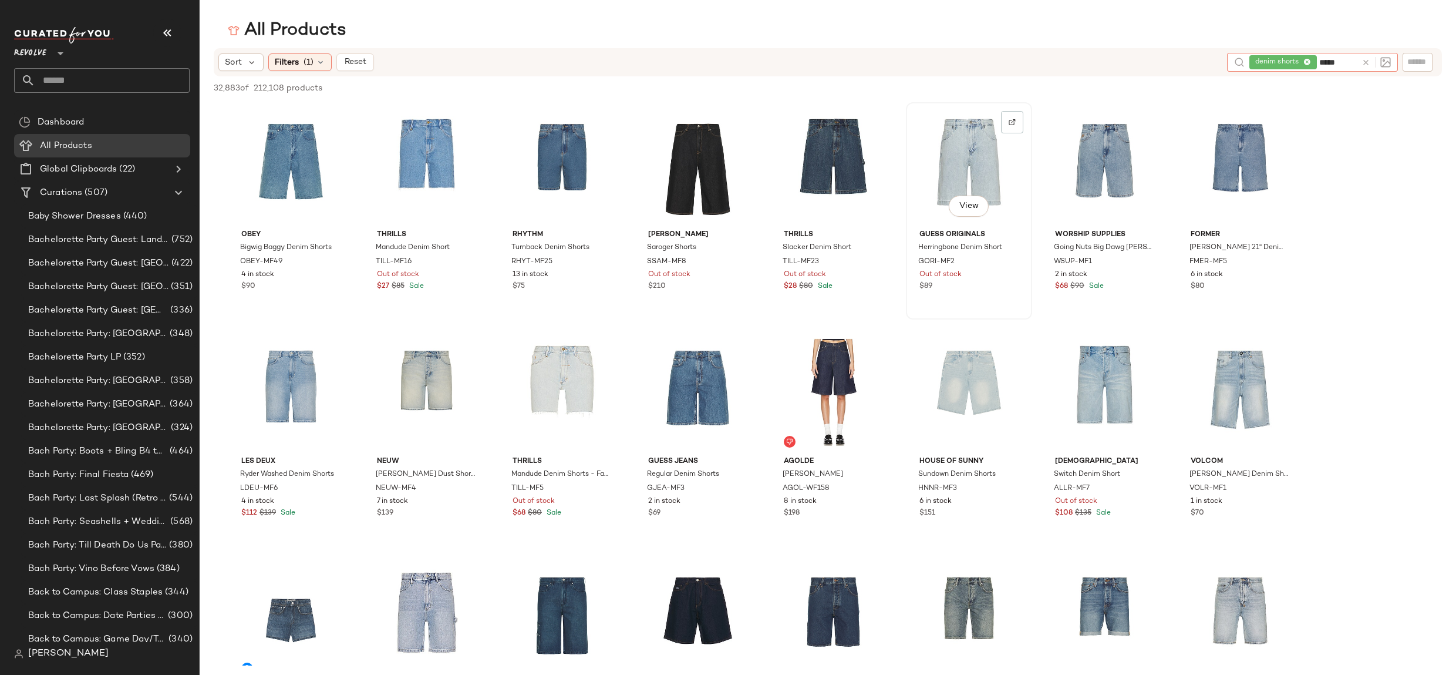
type input "******"
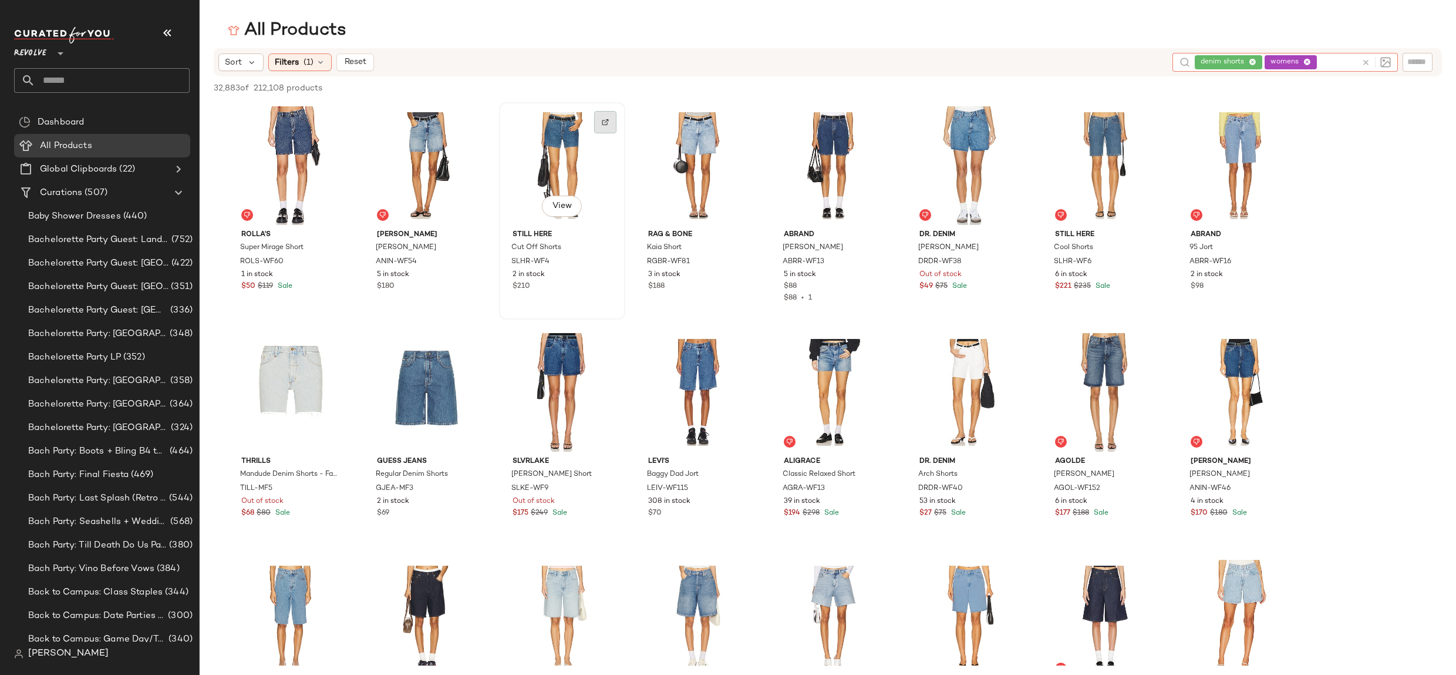
click at [606, 116] on div at bounding box center [605, 122] width 22 height 22
click at [466, 125] on img at bounding box center [469, 122] width 7 height 7
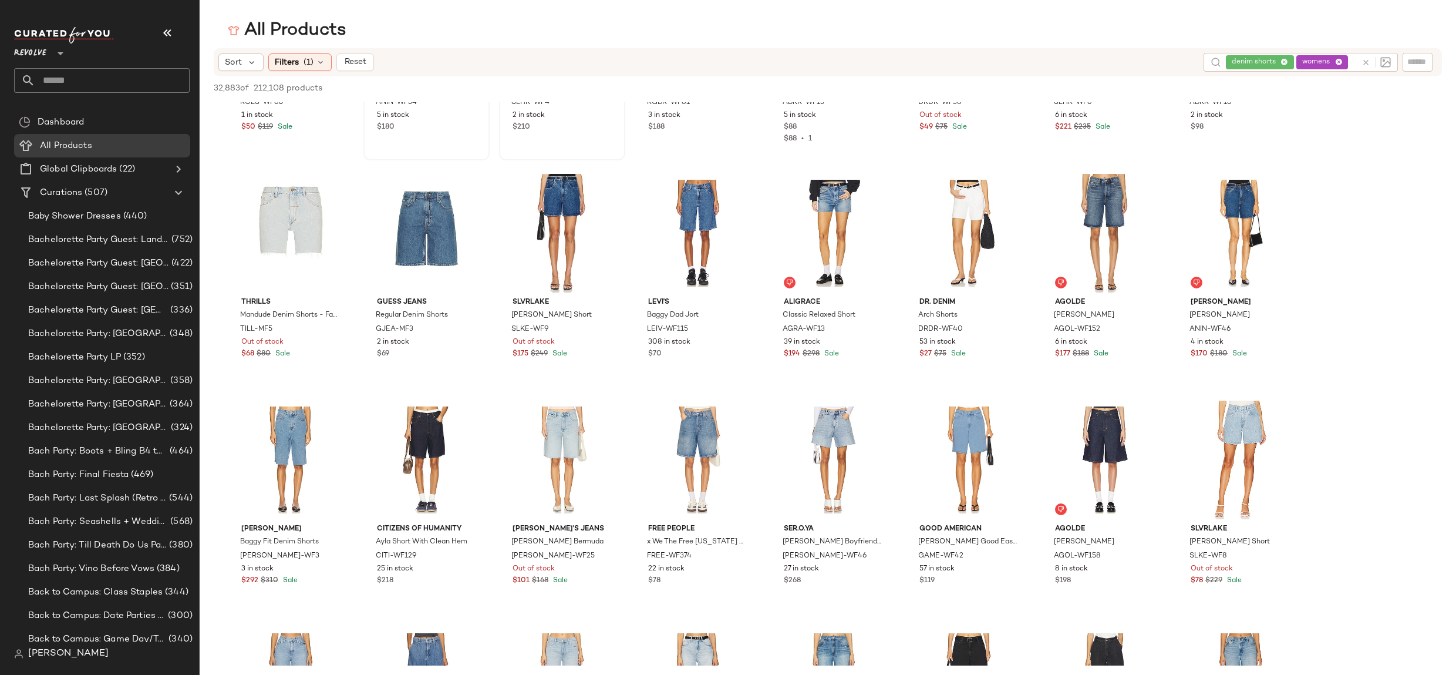
scroll to position [813, 0]
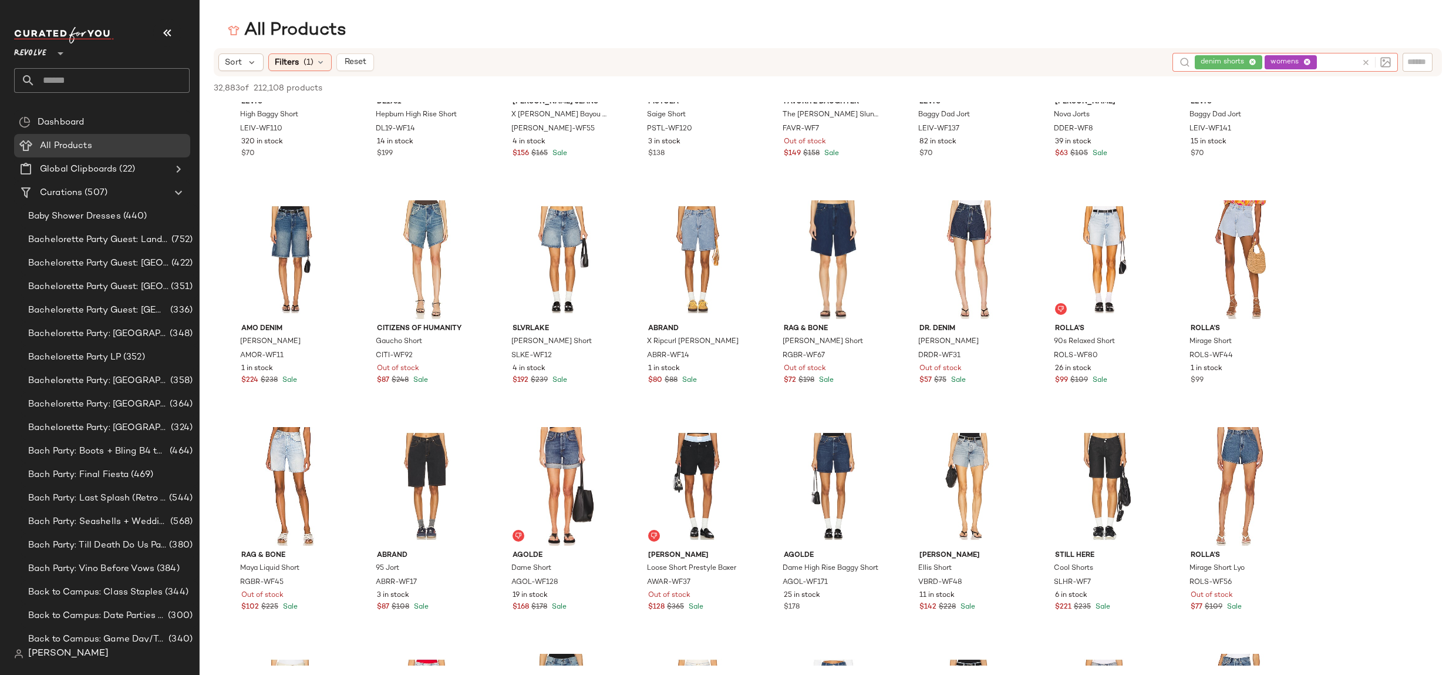
click at [1342, 59] on div "denim shorts womens" at bounding box center [1276, 62] width 162 height 19
click at [1308, 59] on icon at bounding box center [1307, 63] width 8 height 8
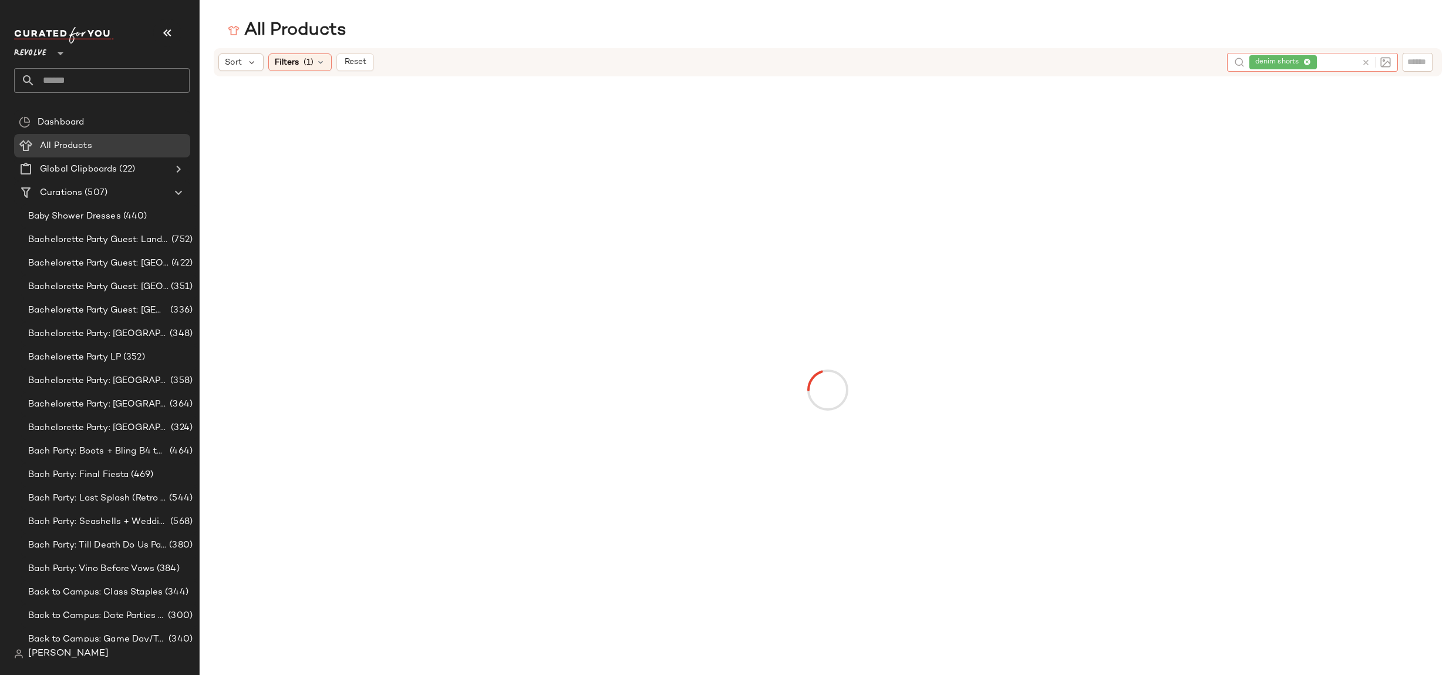
click at [1306, 59] on icon at bounding box center [1307, 63] width 8 height 8
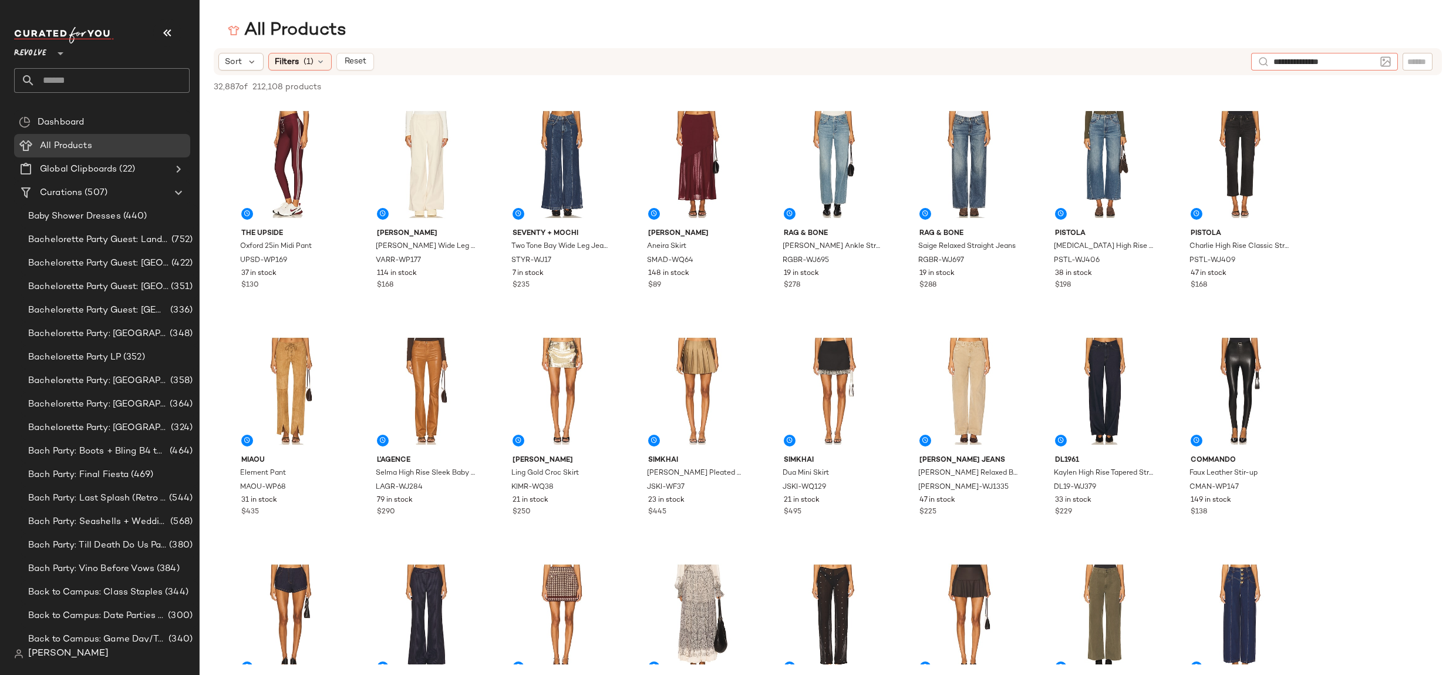
type input "**********"
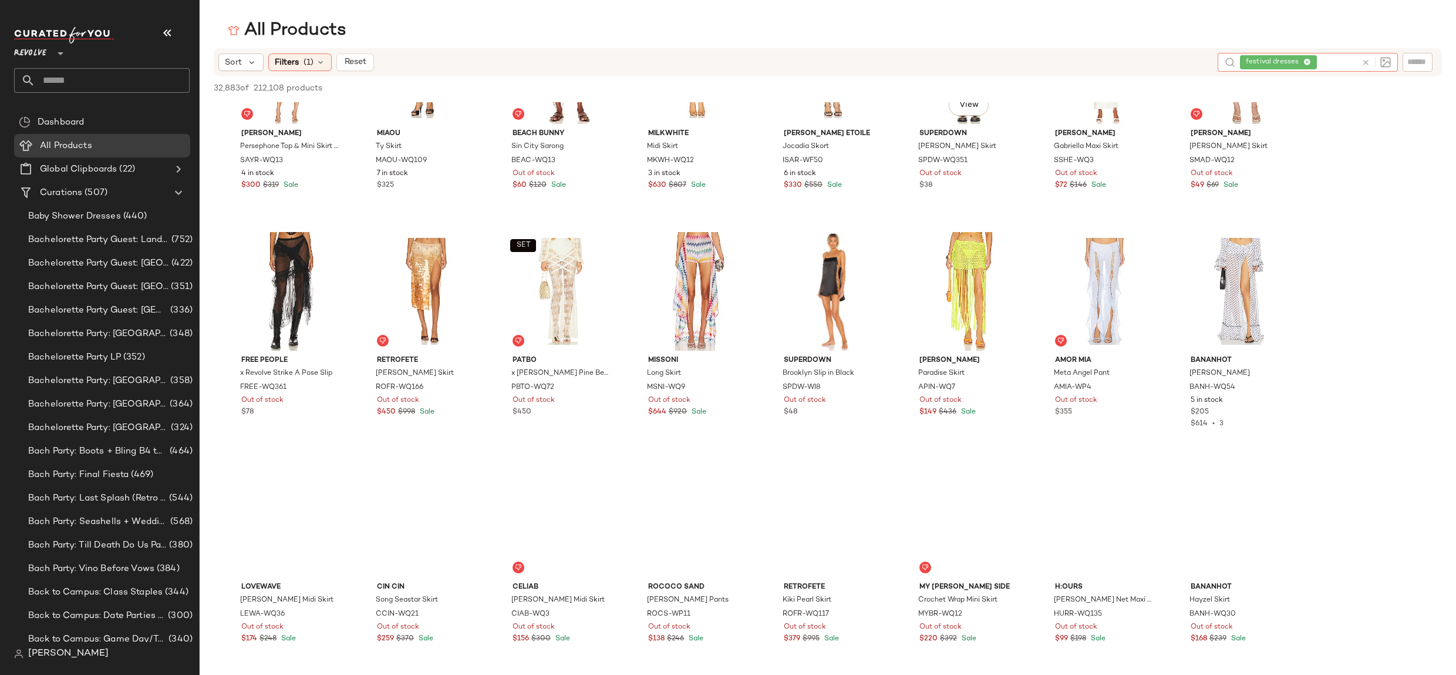
scroll to position [894, 0]
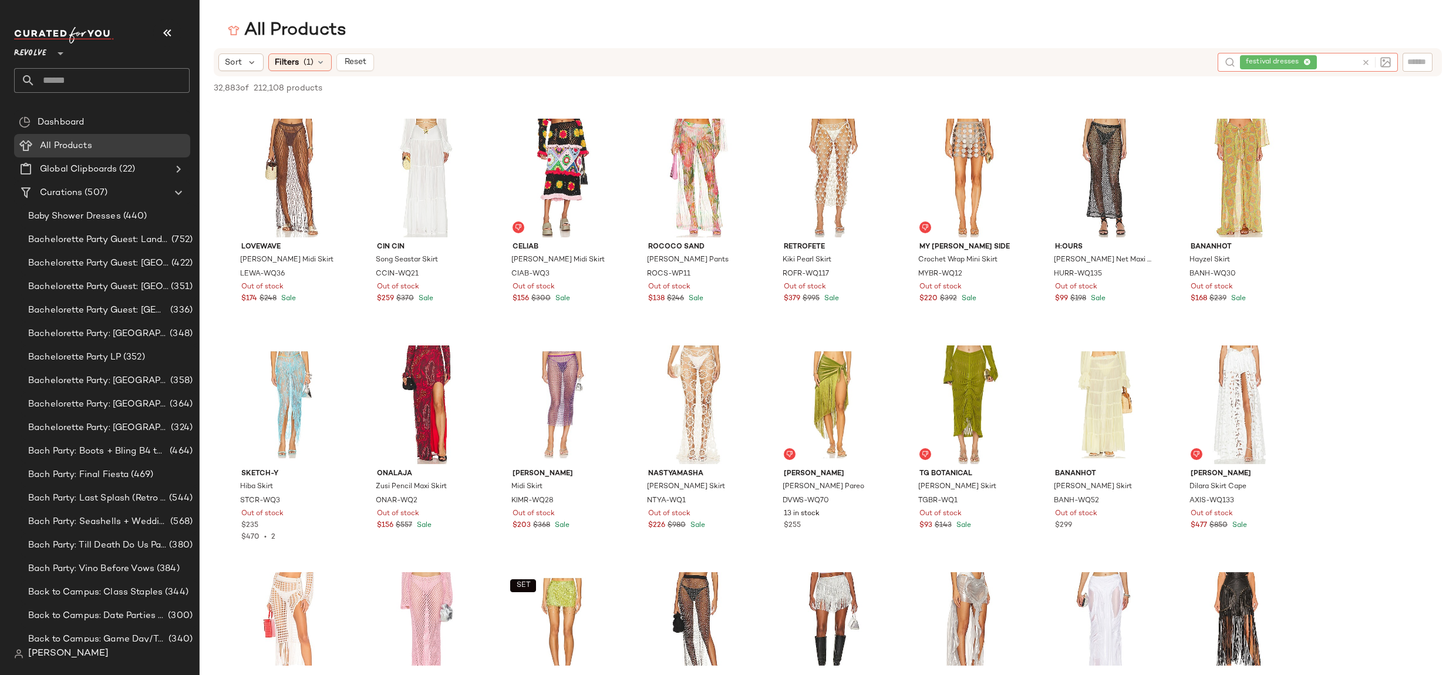
click at [1310, 62] on icon at bounding box center [1307, 63] width 8 height 8
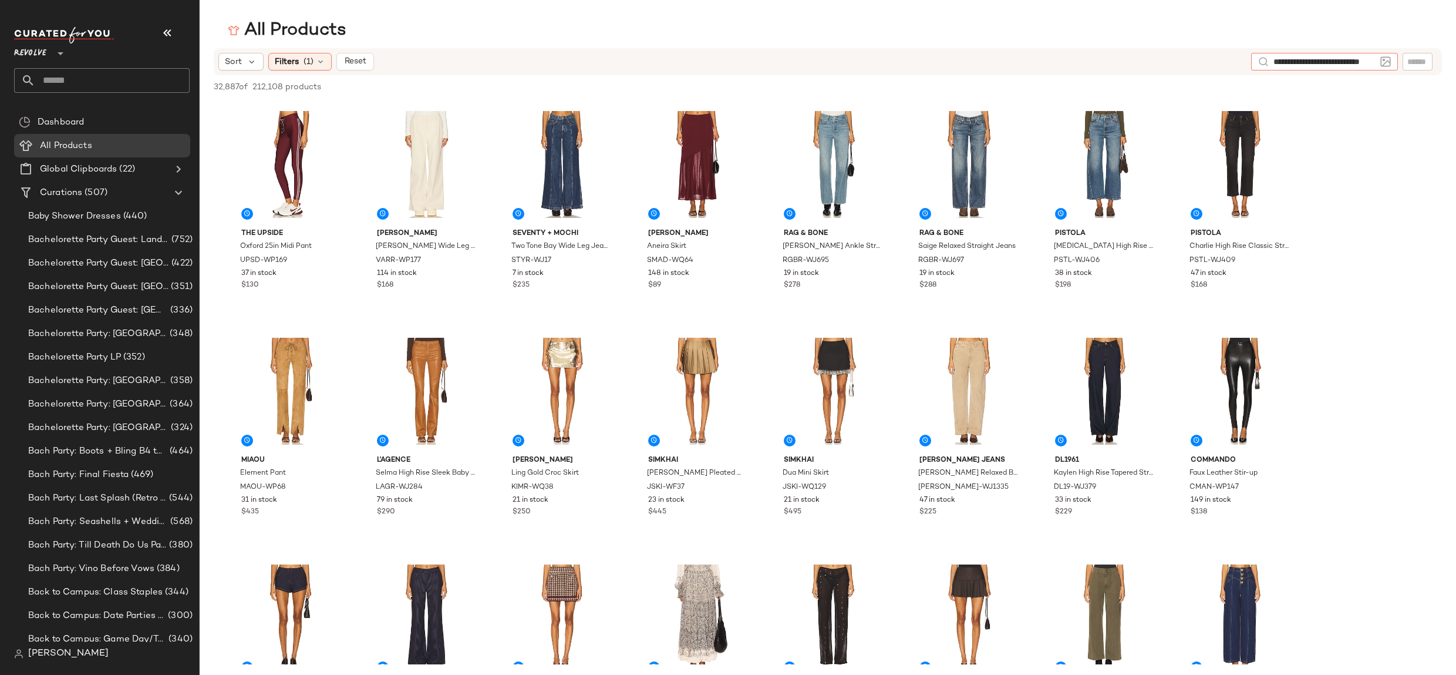
type input "**********"
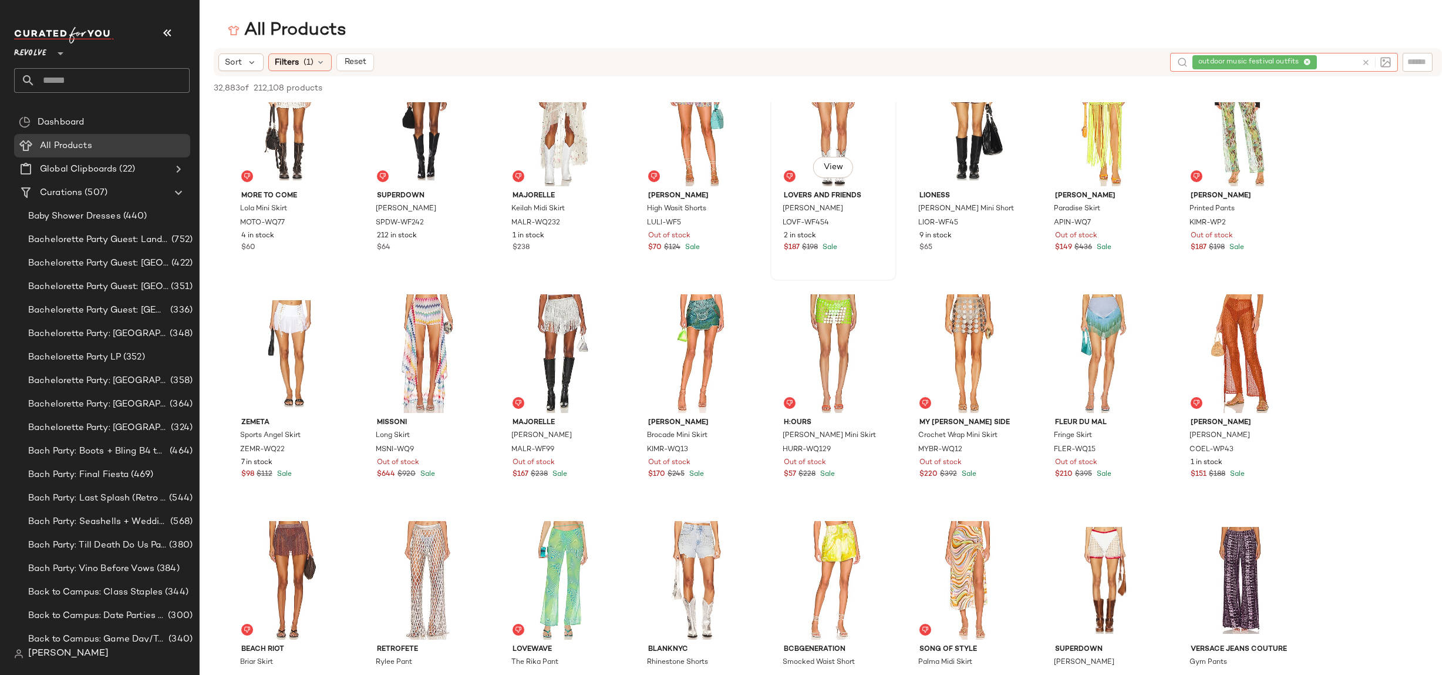
scroll to position [0, 0]
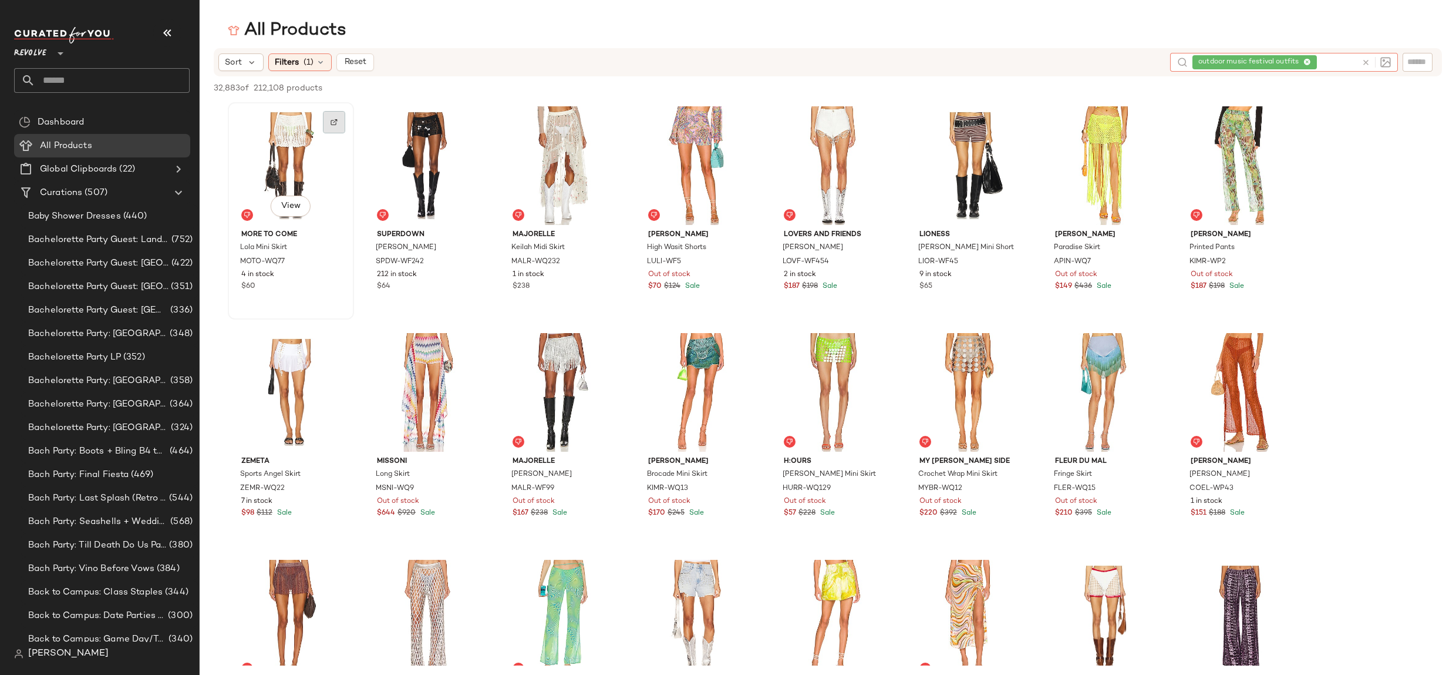
click at [332, 127] on div at bounding box center [334, 122] width 22 height 22
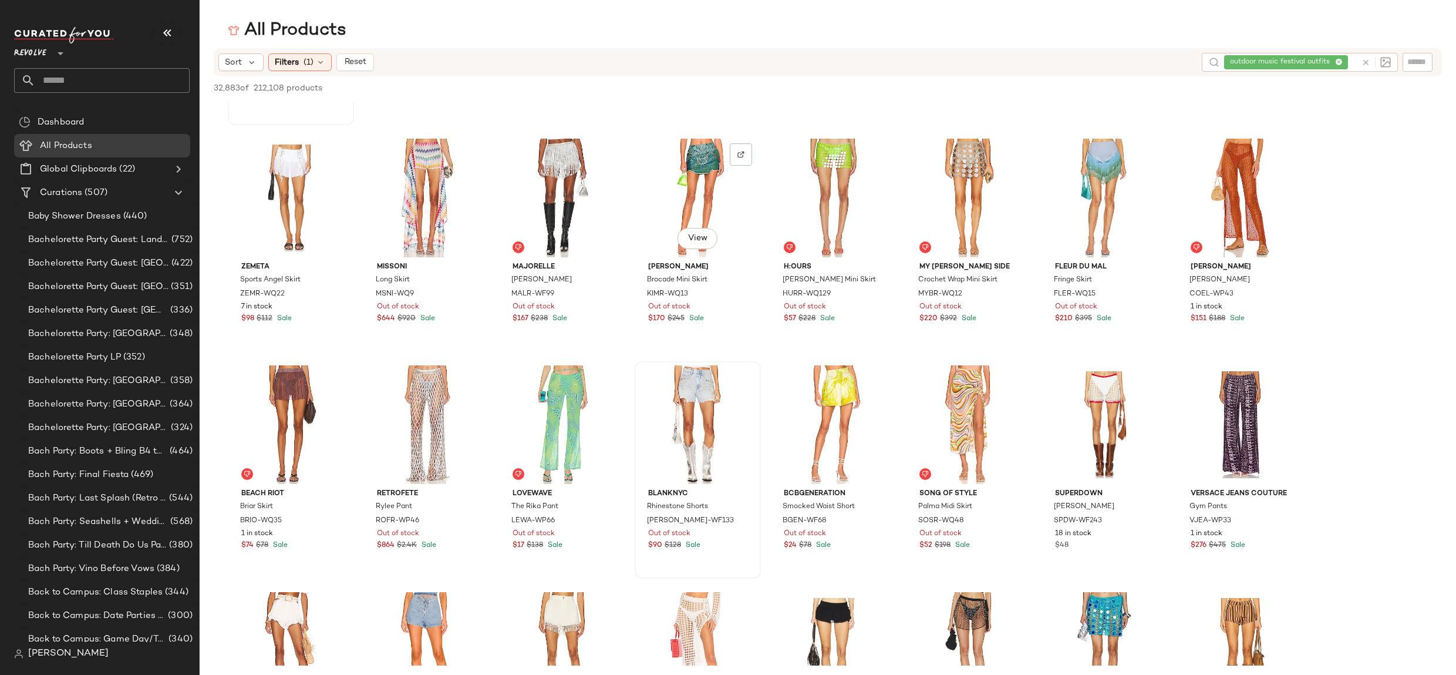
scroll to position [386, 0]
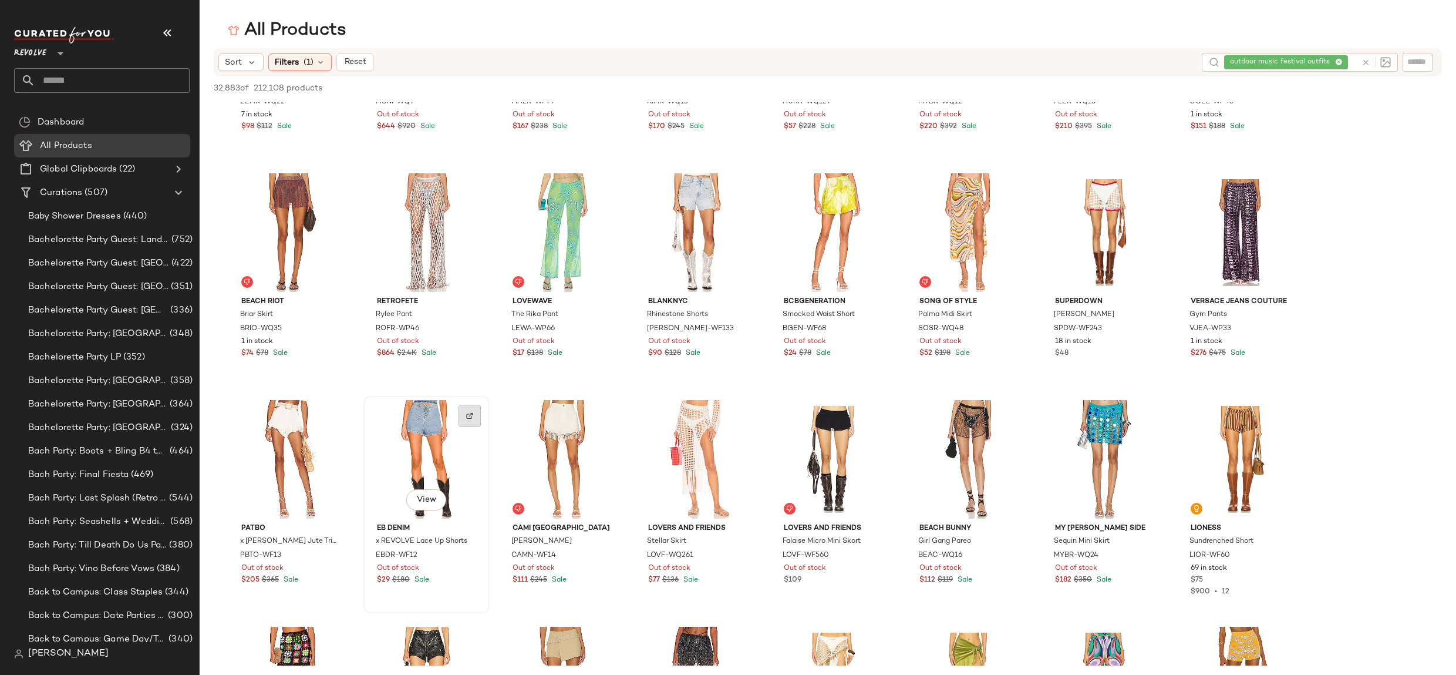
click at [468, 415] on img at bounding box center [469, 415] width 7 height 7
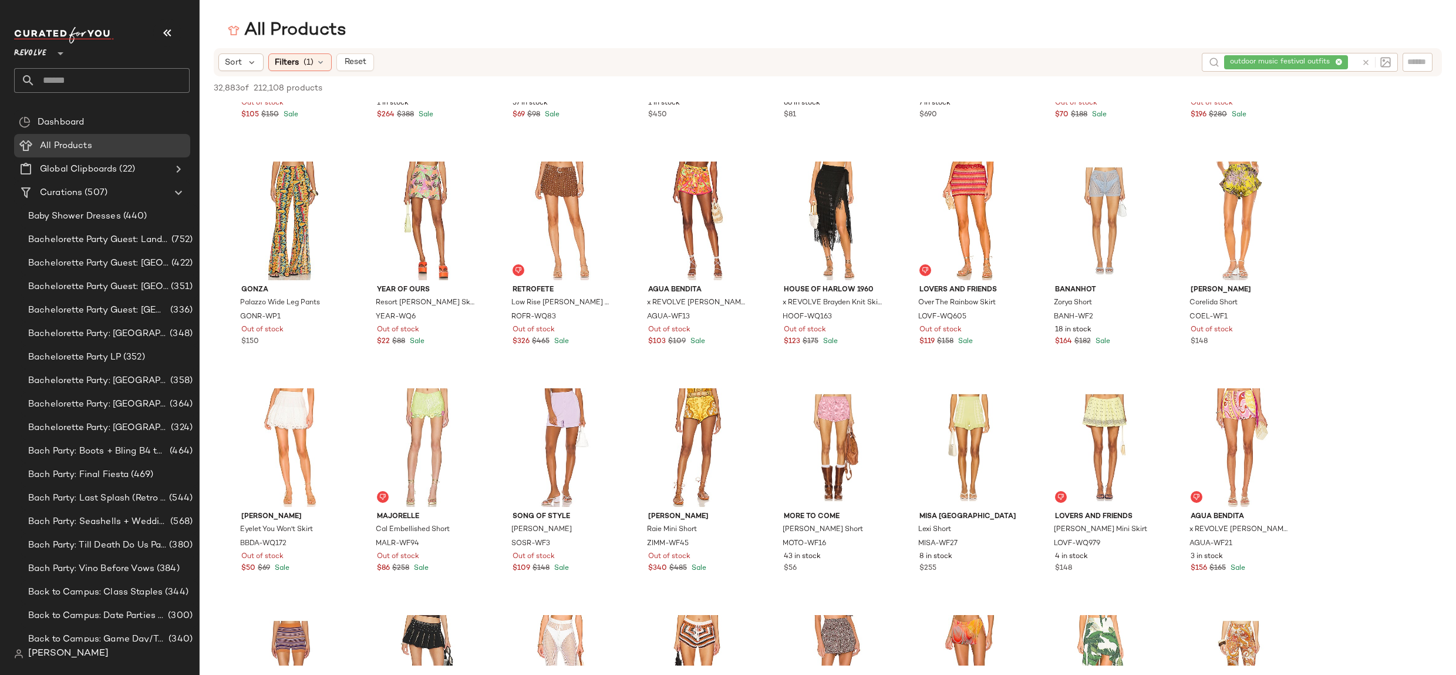
scroll to position [0, 0]
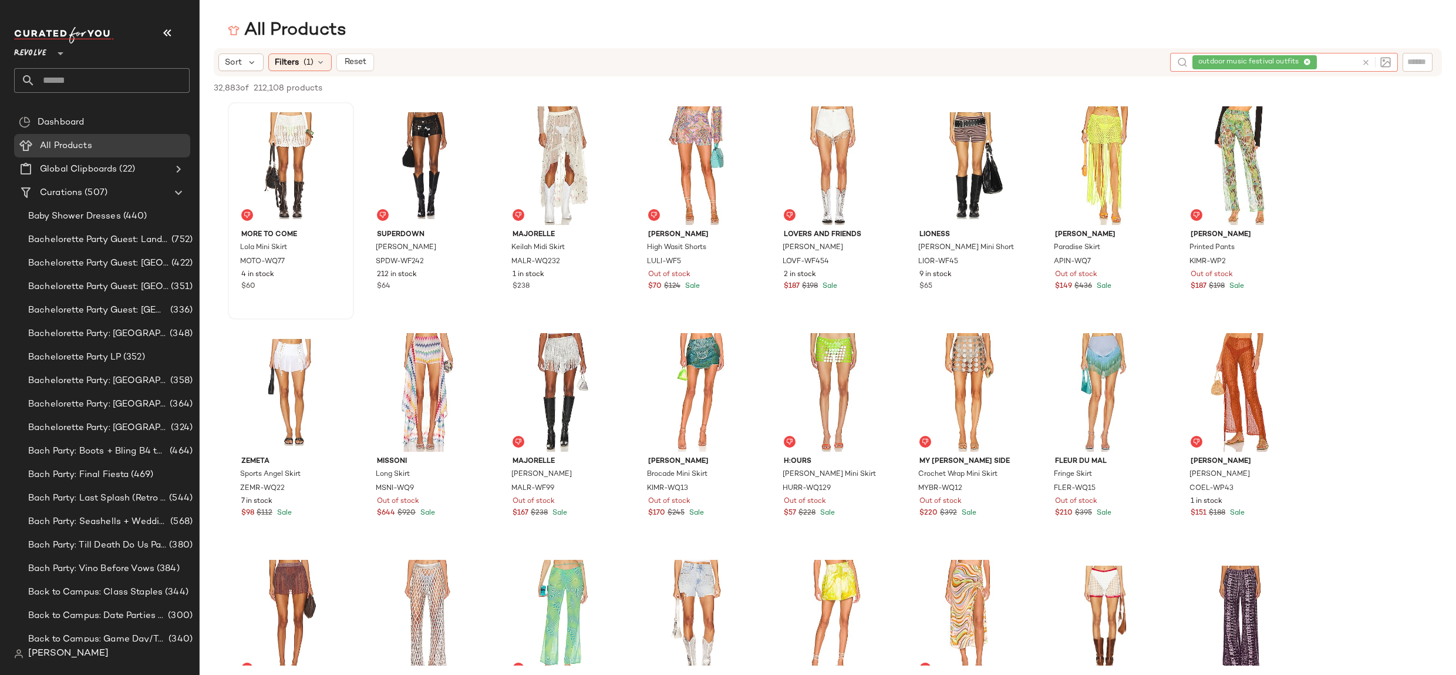
click at [1342, 62] on div "outdoor music festival outfits" at bounding box center [1274, 62] width 164 height 19
click at [1306, 60] on icon at bounding box center [1307, 63] width 8 height 8
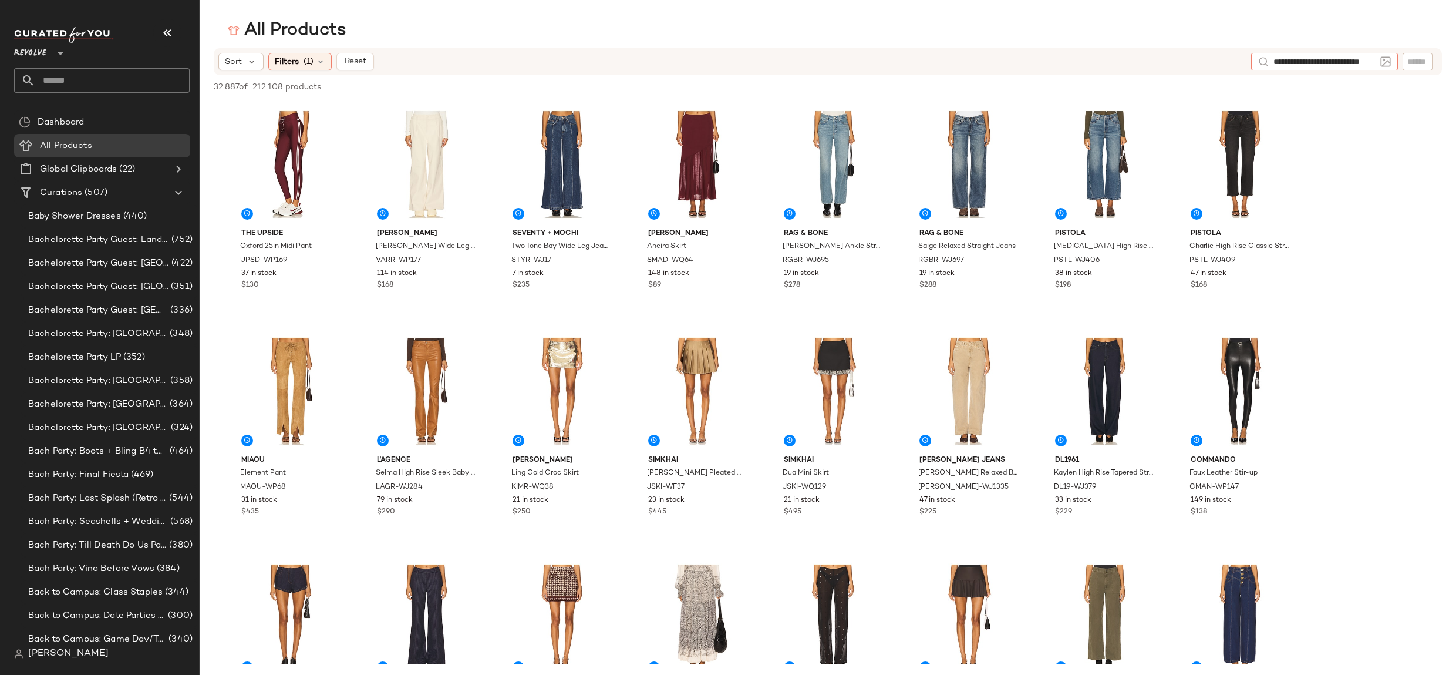
type input "**********"
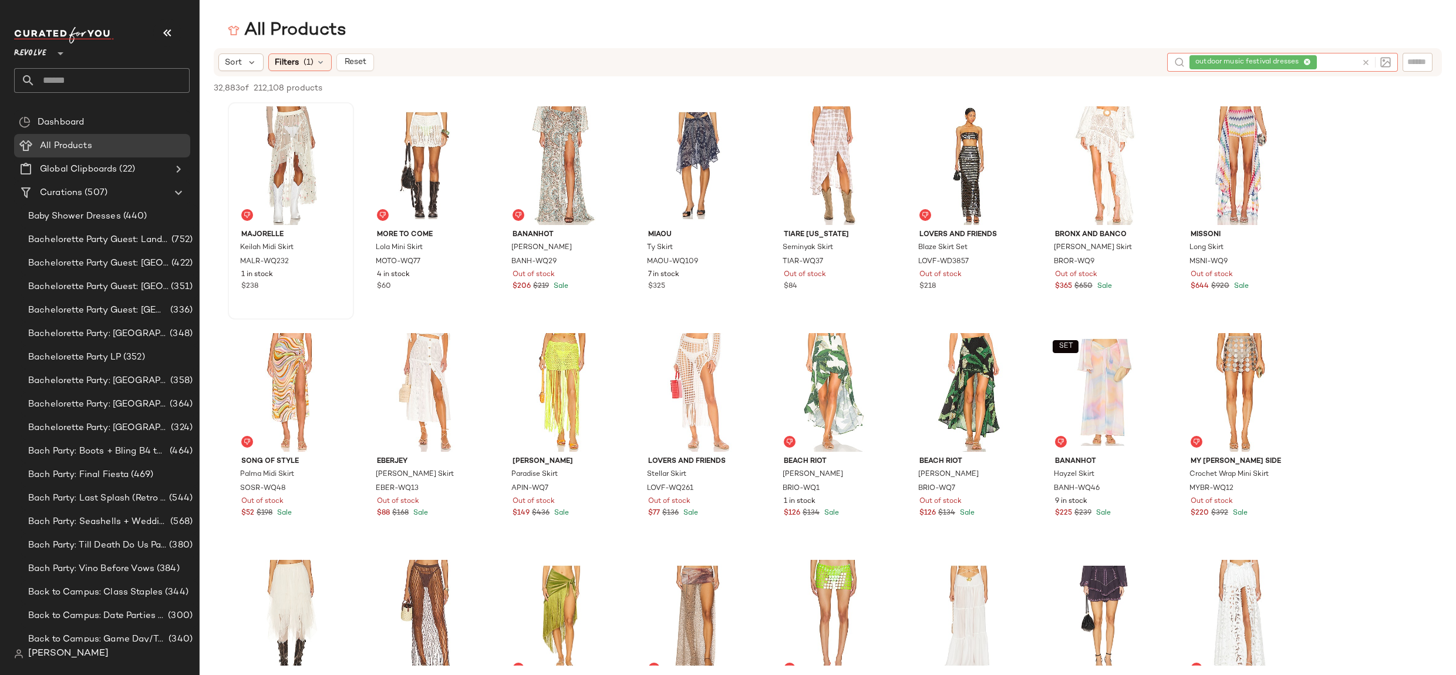
drag, startPoint x: 301, startPoint y: 57, endPoint x: 345, endPoint y: 157, distance: 109.6
click at [301, 57] on div "Filters (1)" at bounding box center [299, 62] width 63 height 18
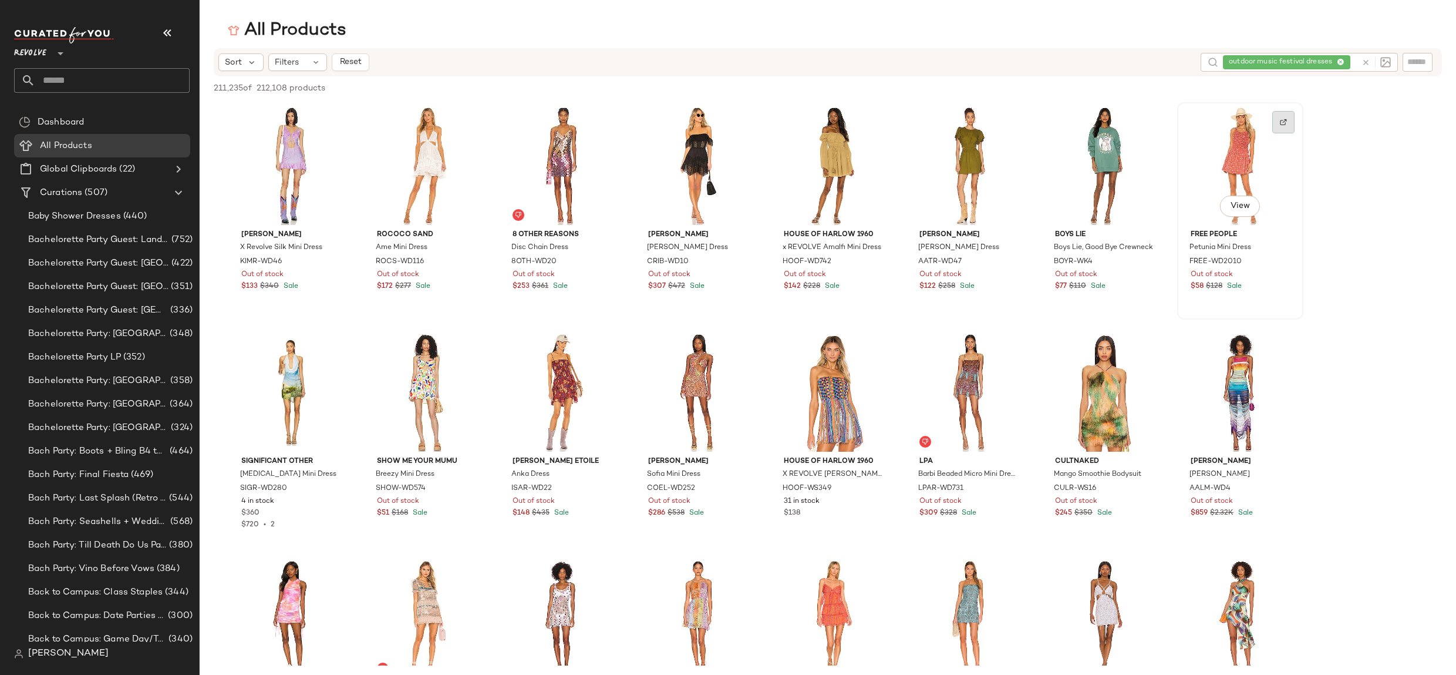
click at [1285, 124] on img at bounding box center [1283, 122] width 7 height 7
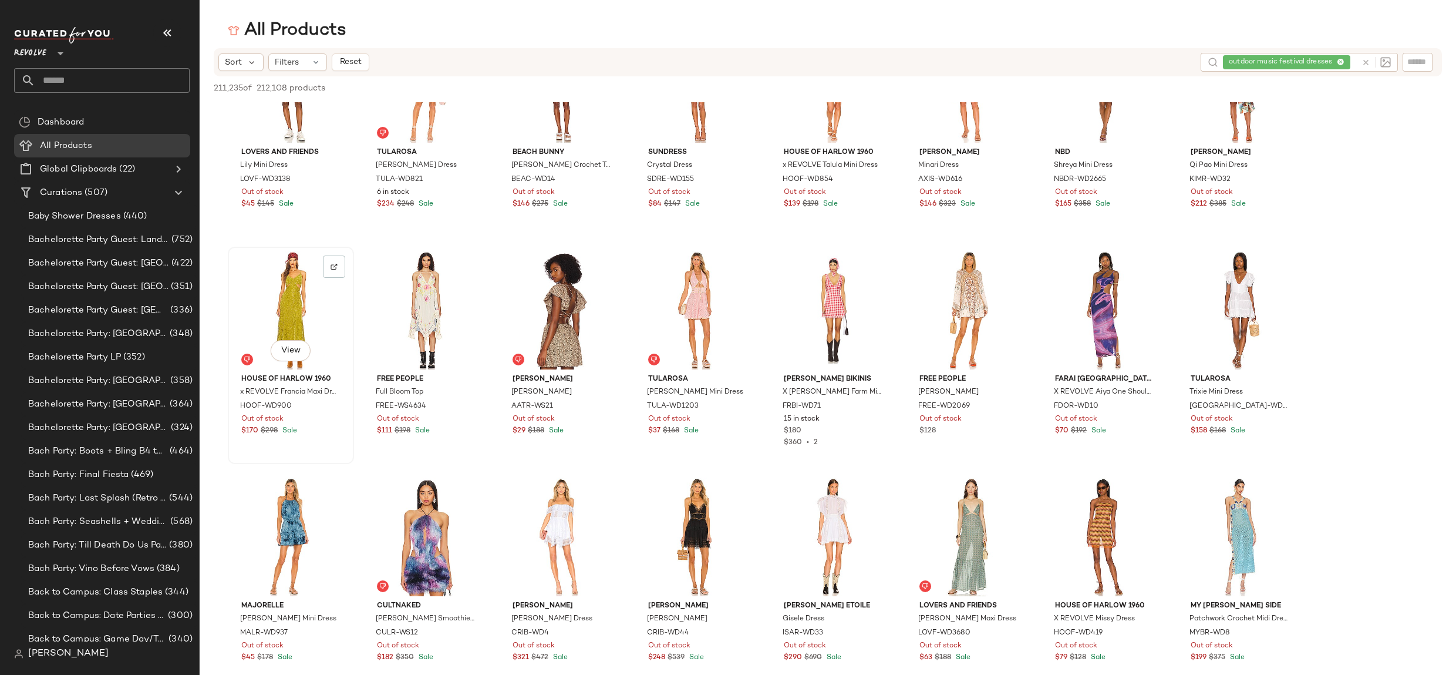
scroll to position [539, 0]
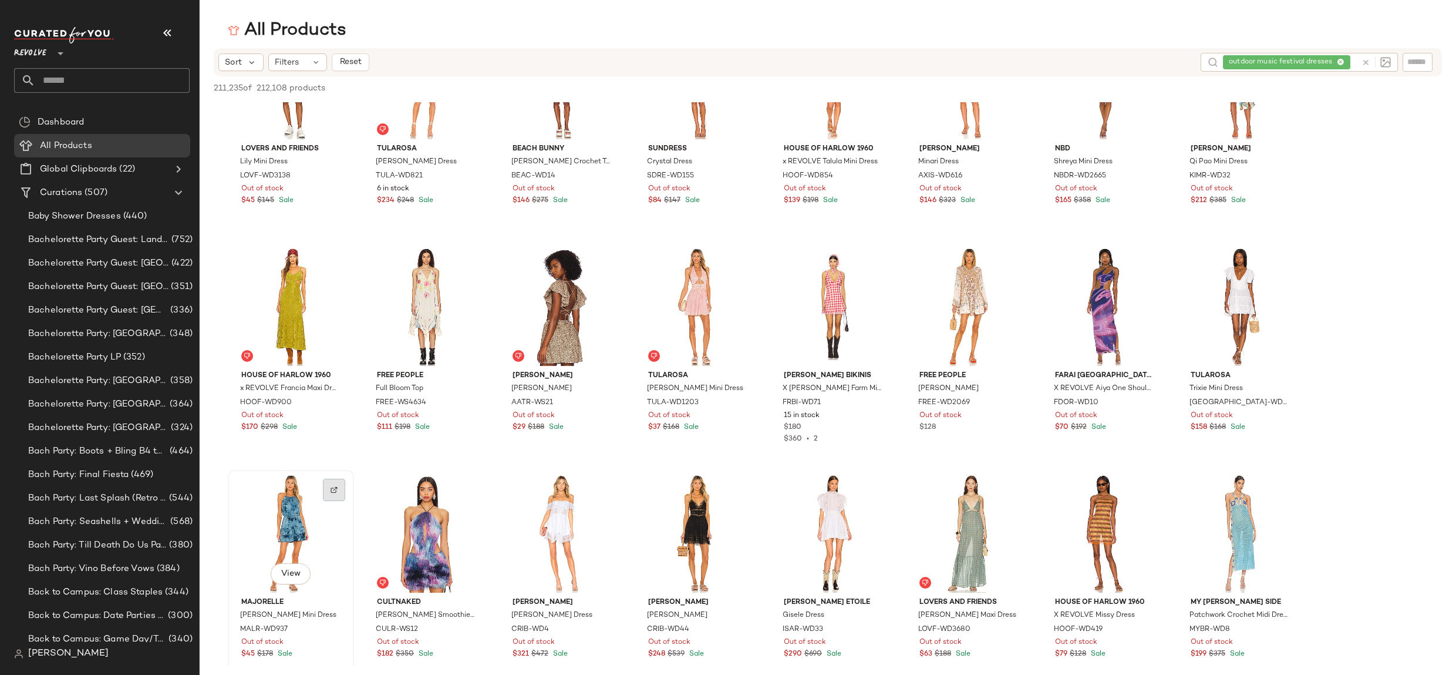
click at [336, 488] on img at bounding box center [334, 489] width 7 height 7
click at [339, 262] on div at bounding box center [334, 263] width 22 height 22
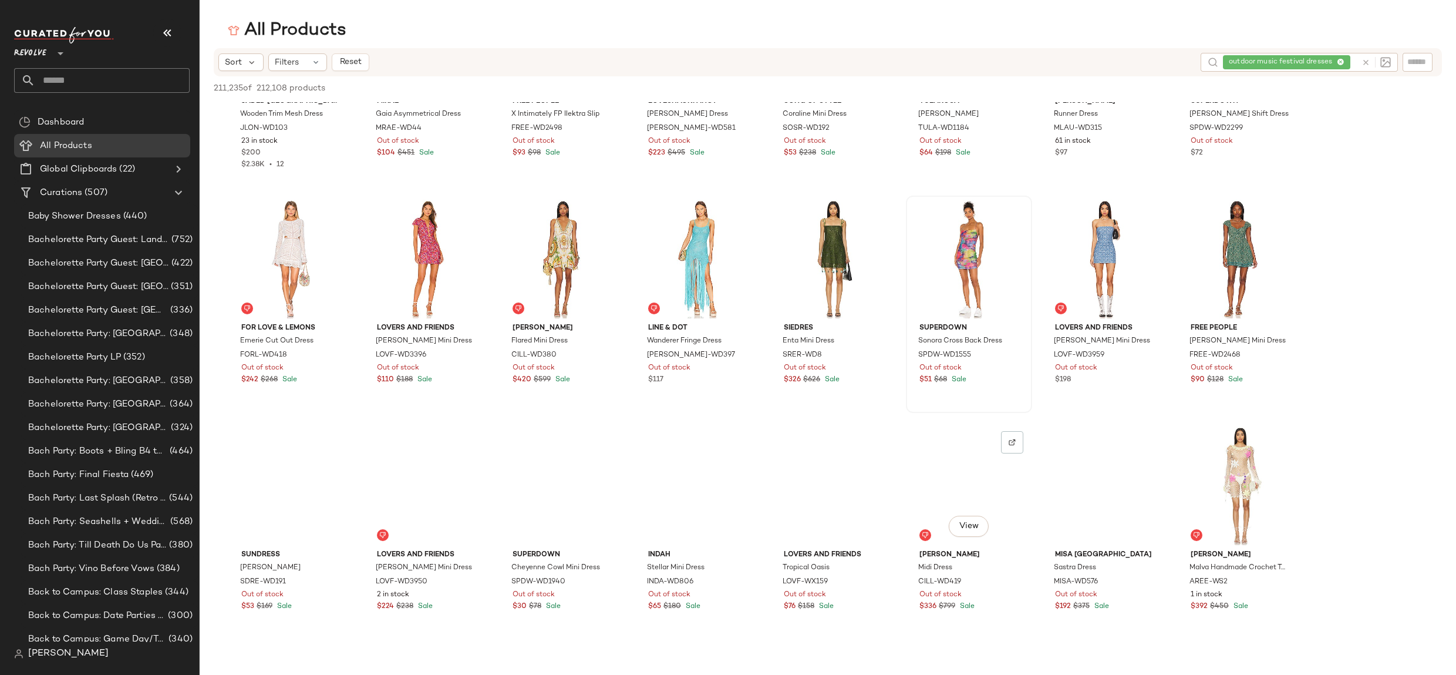
scroll to position [1445, 0]
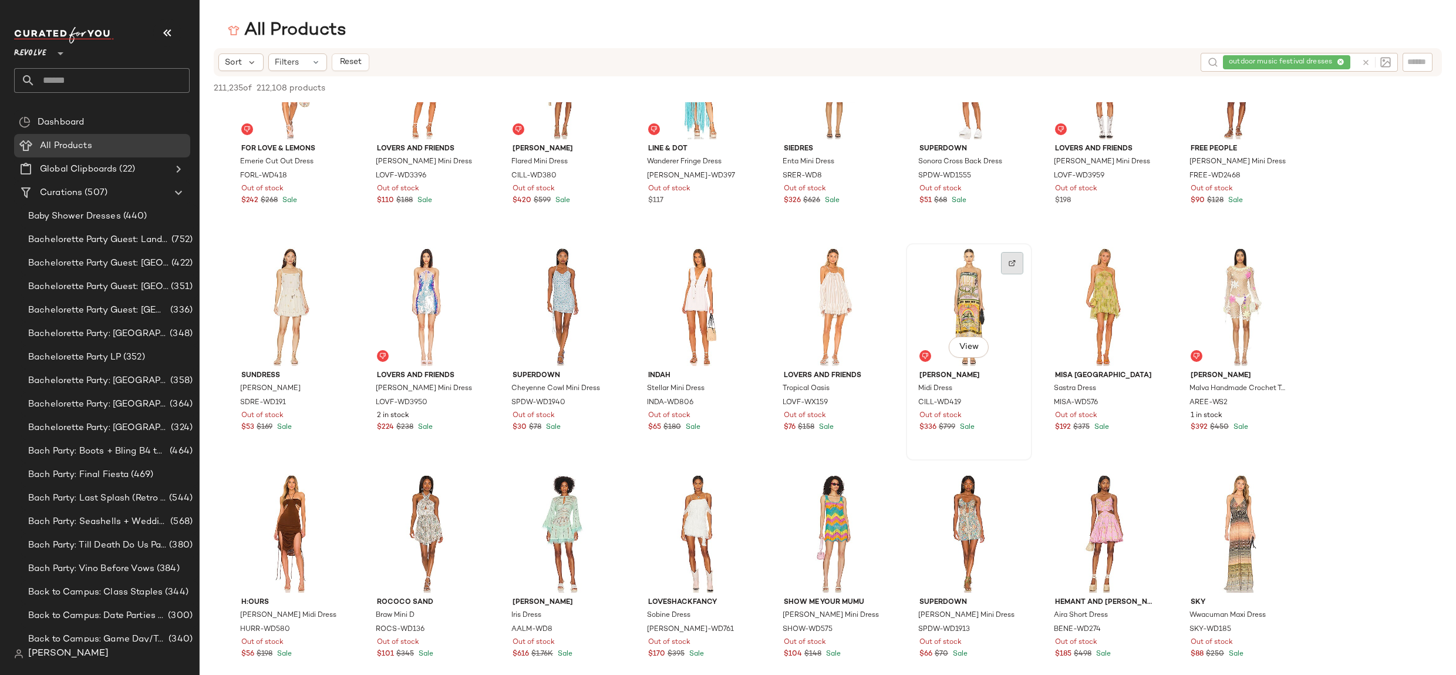
click at [1016, 260] on div at bounding box center [1012, 263] width 22 height 22
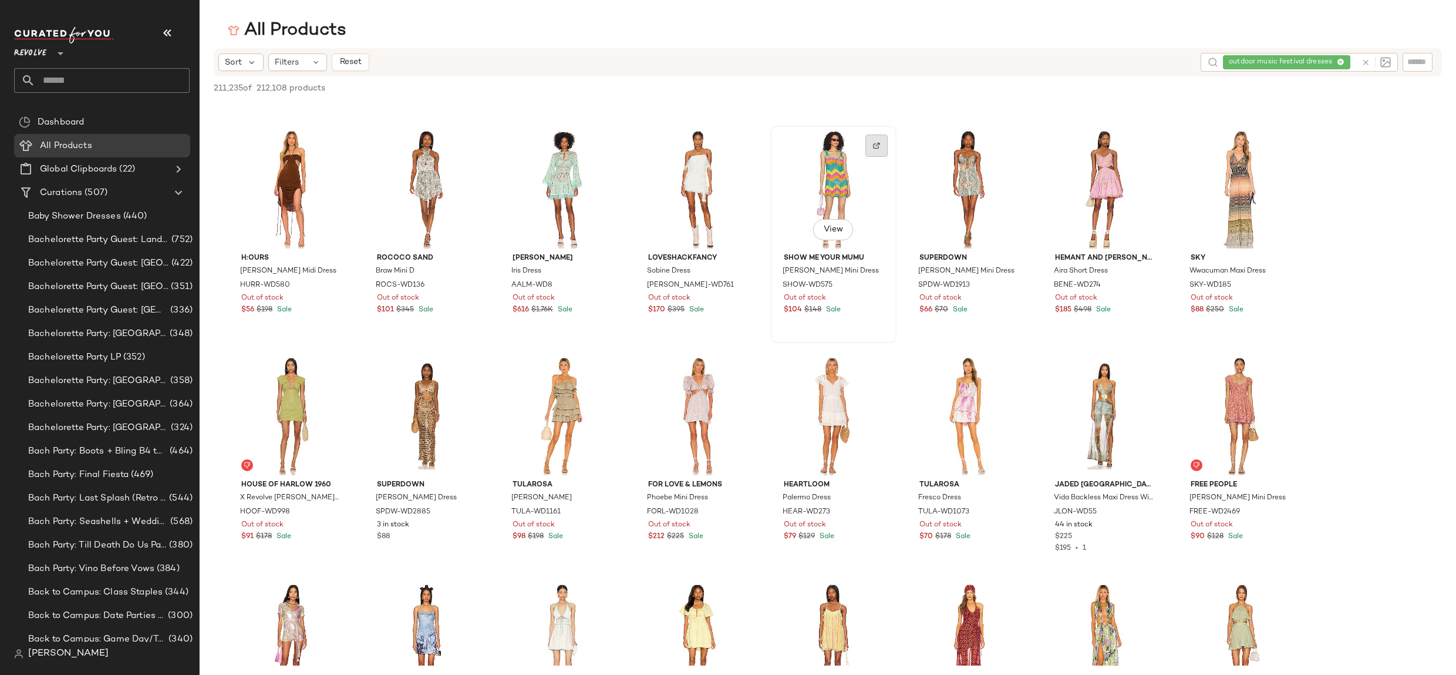
click at [877, 143] on img at bounding box center [876, 145] width 7 height 7
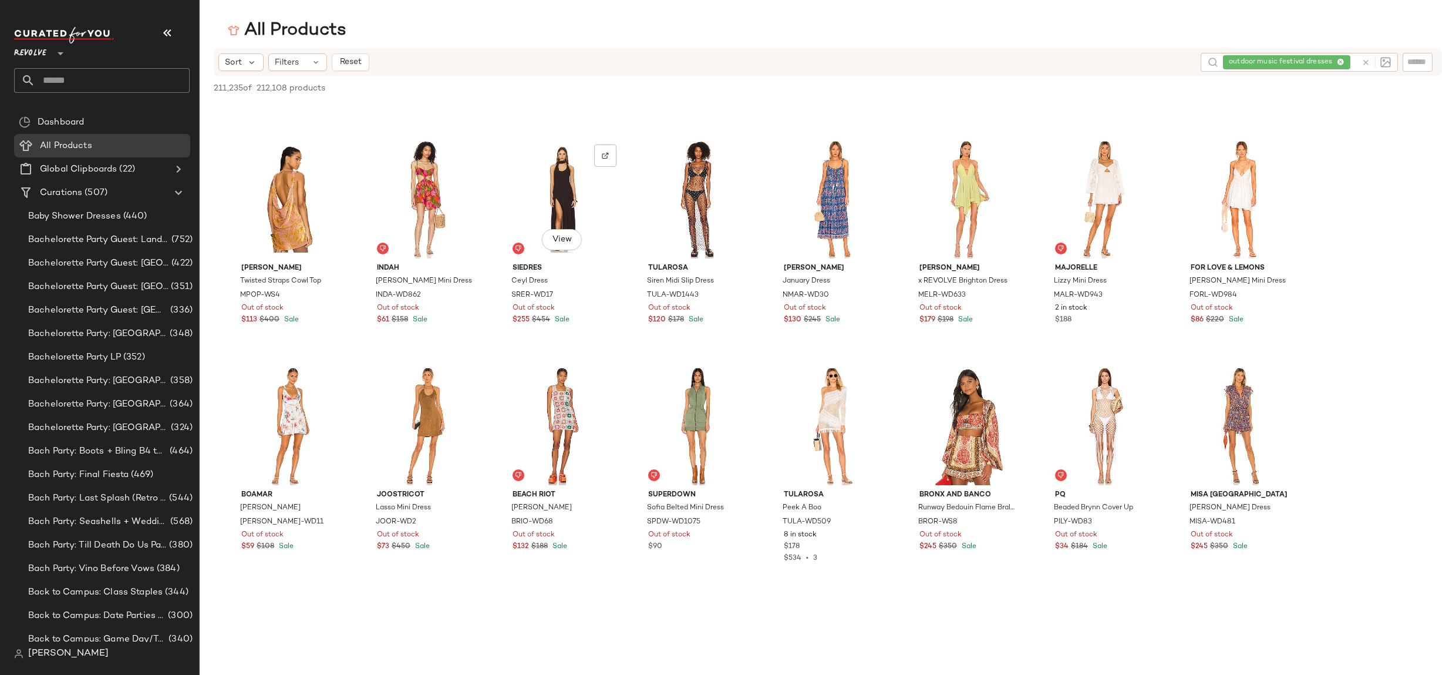
scroll to position [5173, 0]
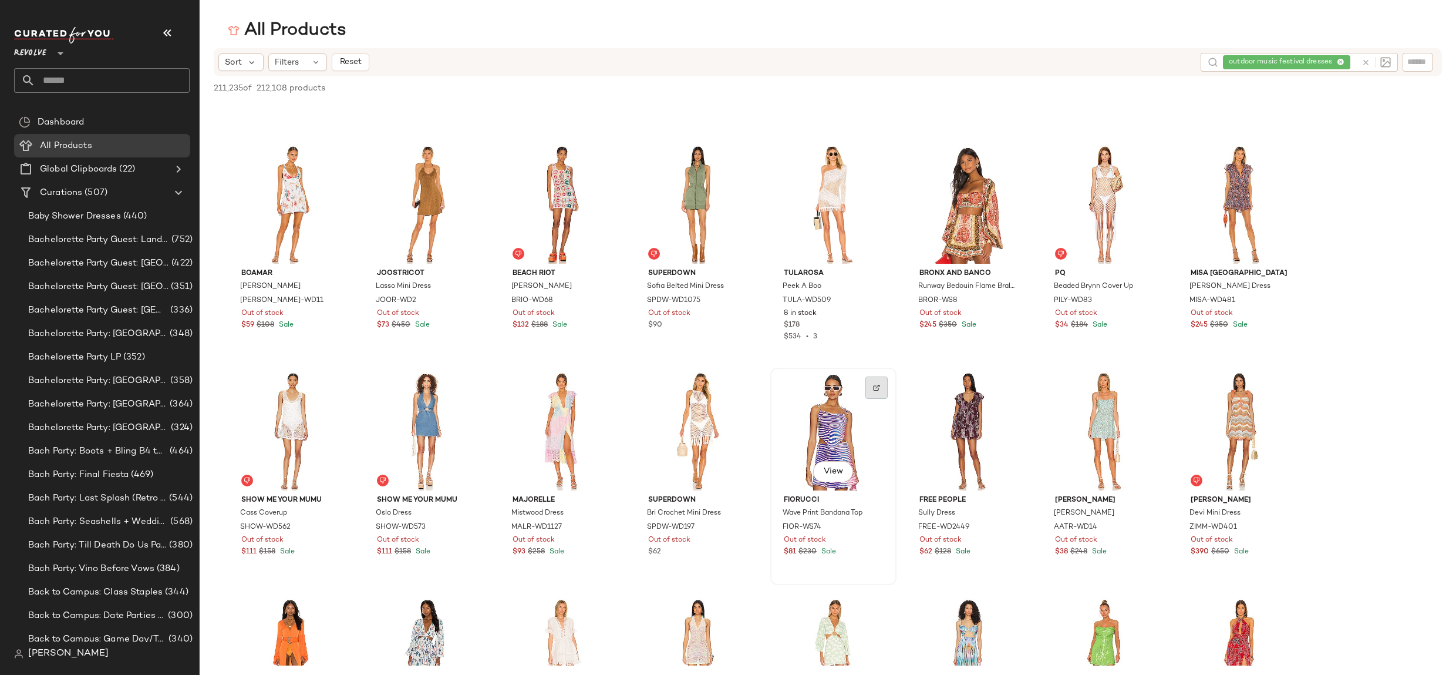
click at [873, 386] on img at bounding box center [876, 387] width 7 height 7
